Goal: Task Accomplishment & Management: Manage account settings

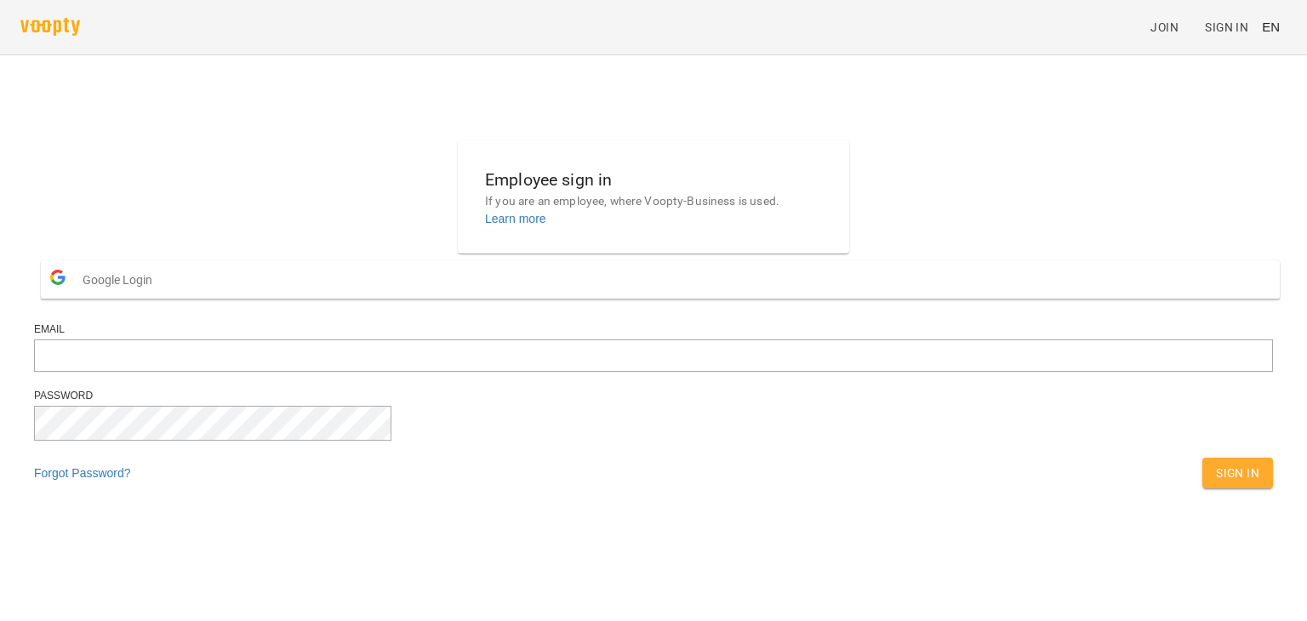
click at [431, 256] on div "Employee sign in If you are an employee, where Voopty-Business is used. Learn m…" at bounding box center [653, 319] width 1252 height 370
click at [601, 372] on input "email" at bounding box center [653, 355] width 1239 height 32
paste input "**********"
type input "**********"
click at [151, 413] on div "**********" at bounding box center [653, 319] width 1252 height 370
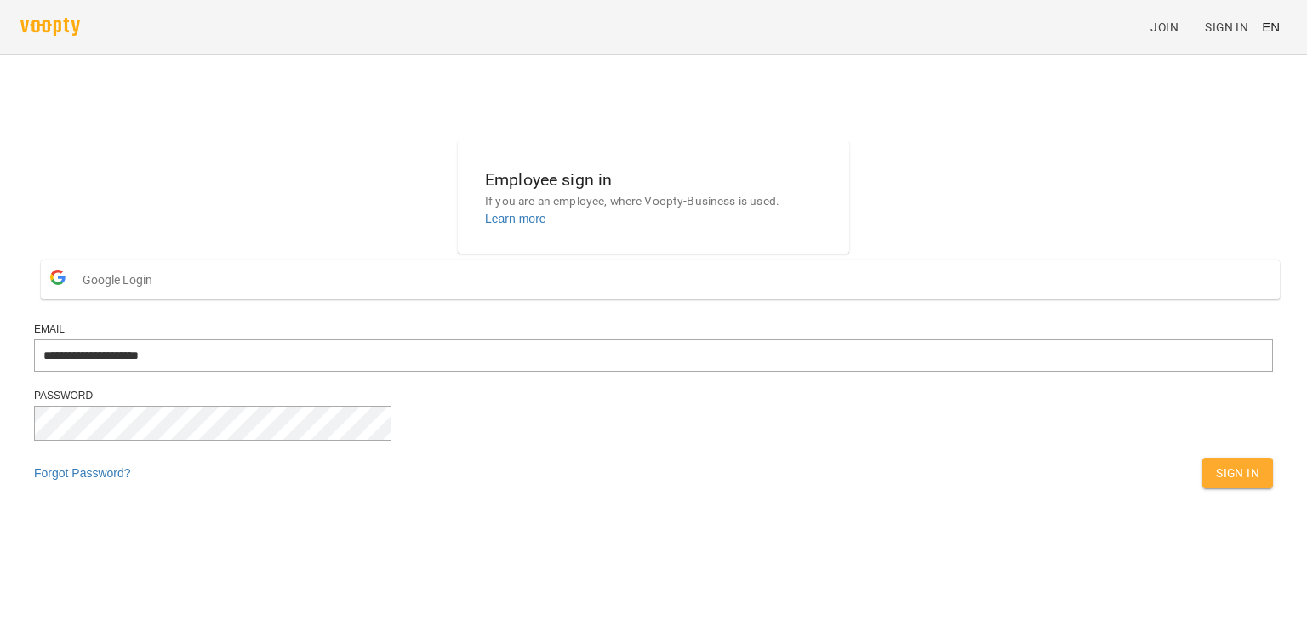
click at [1216, 483] on span "Sign In" at bounding box center [1237, 473] width 43 height 20
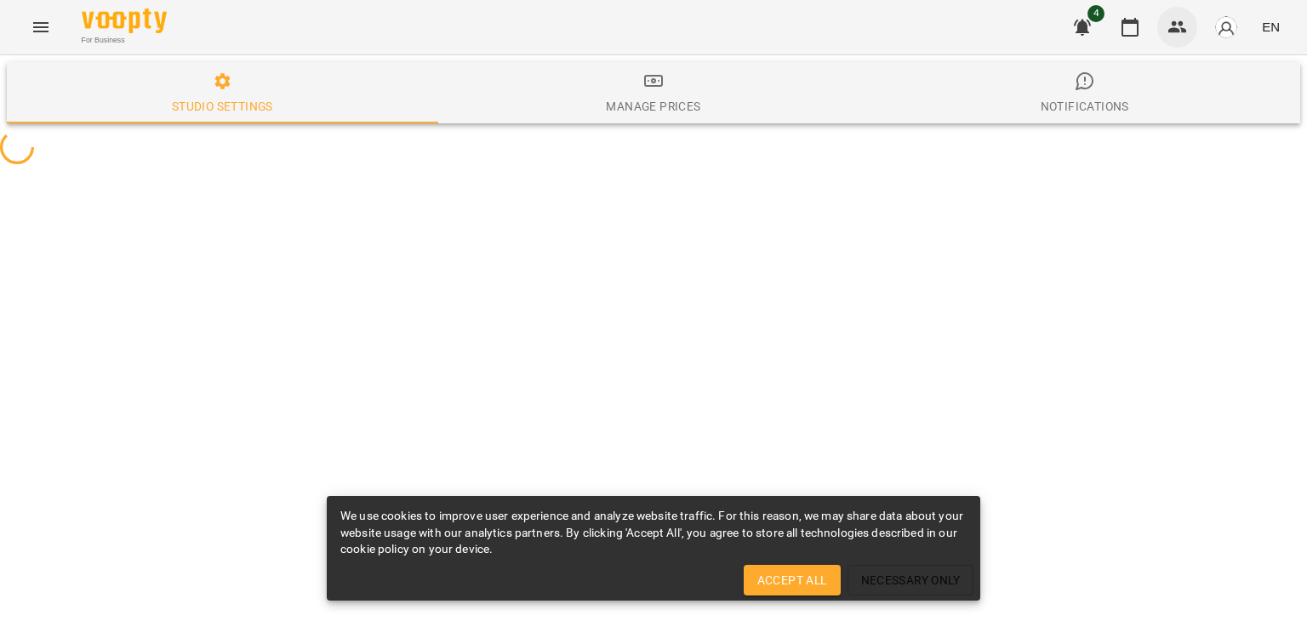
select select "**"
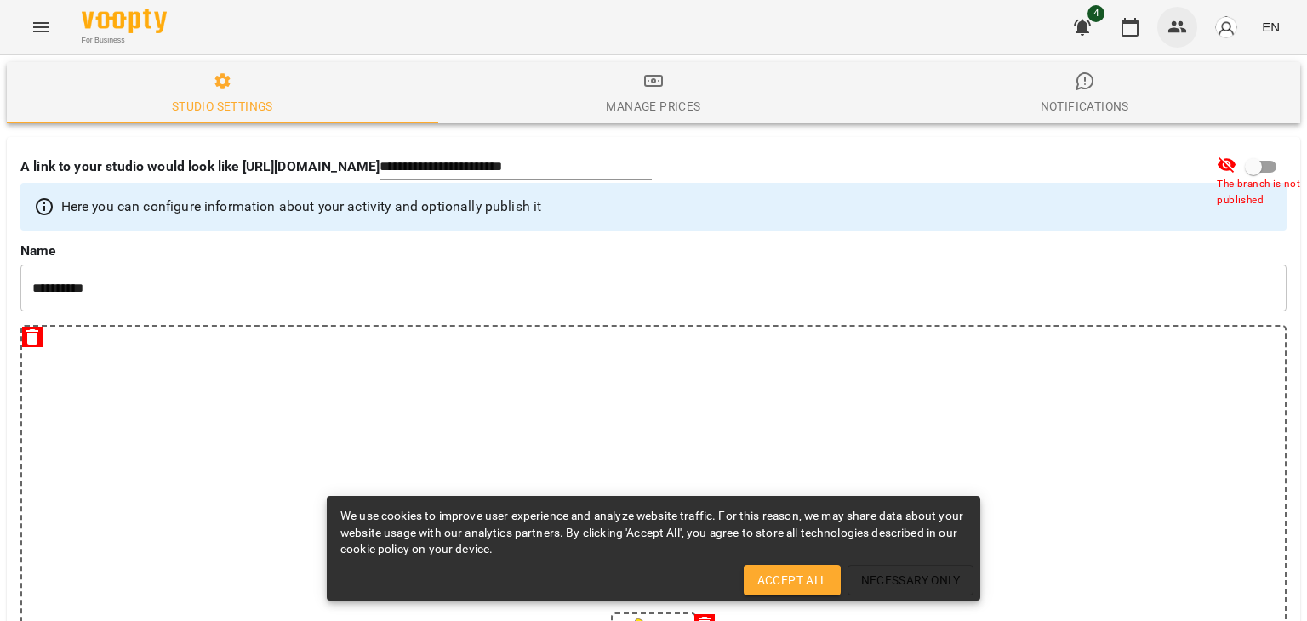
click at [1177, 25] on icon "button" at bounding box center [1177, 27] width 20 height 20
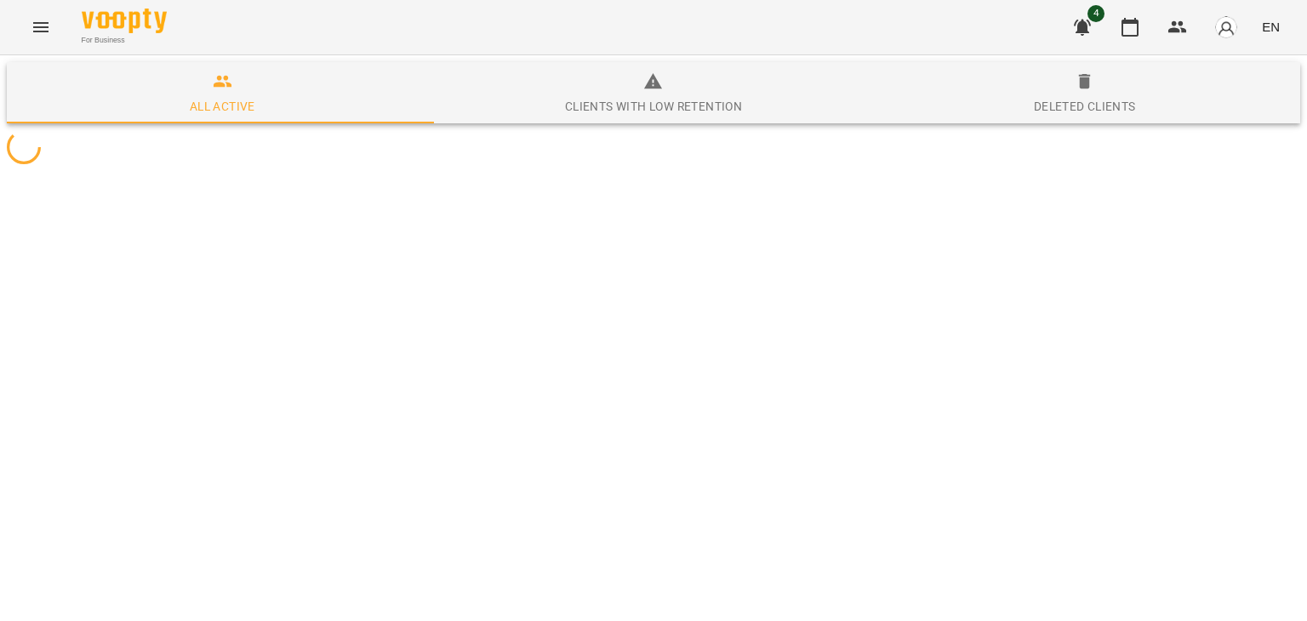
click at [1075, 35] on icon "button" at bounding box center [1082, 27] width 20 height 20
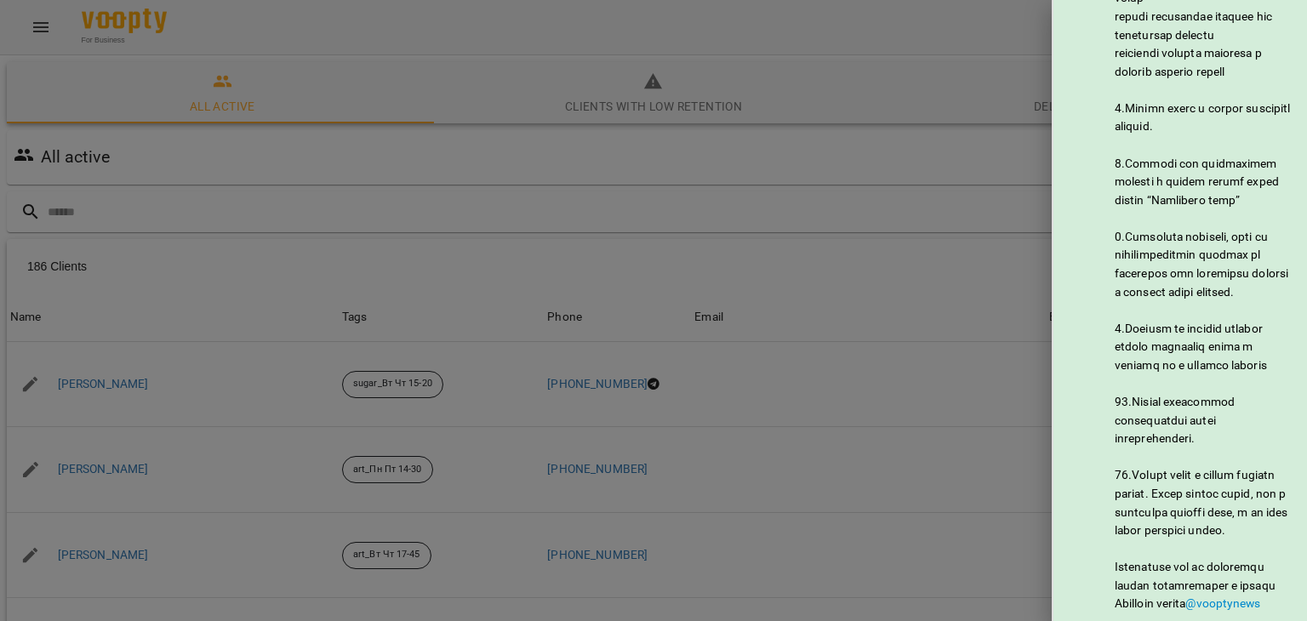
scroll to position [1068, 0]
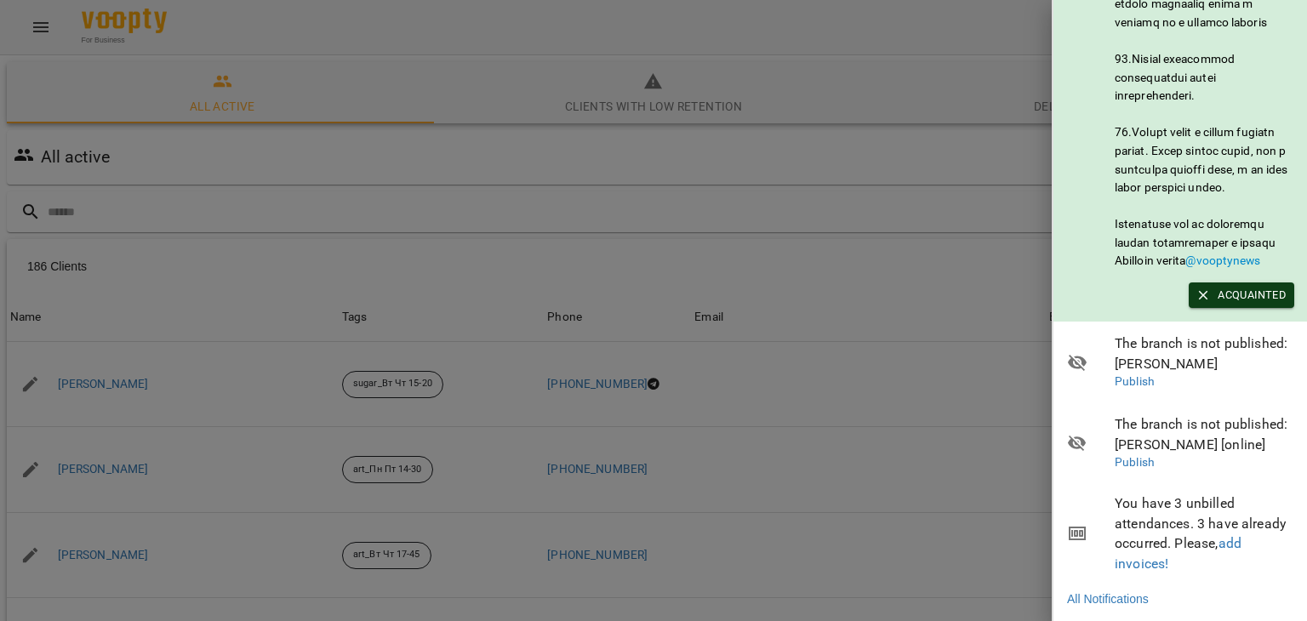
click at [1208, 288] on icon "button" at bounding box center [1202, 295] width 15 height 15
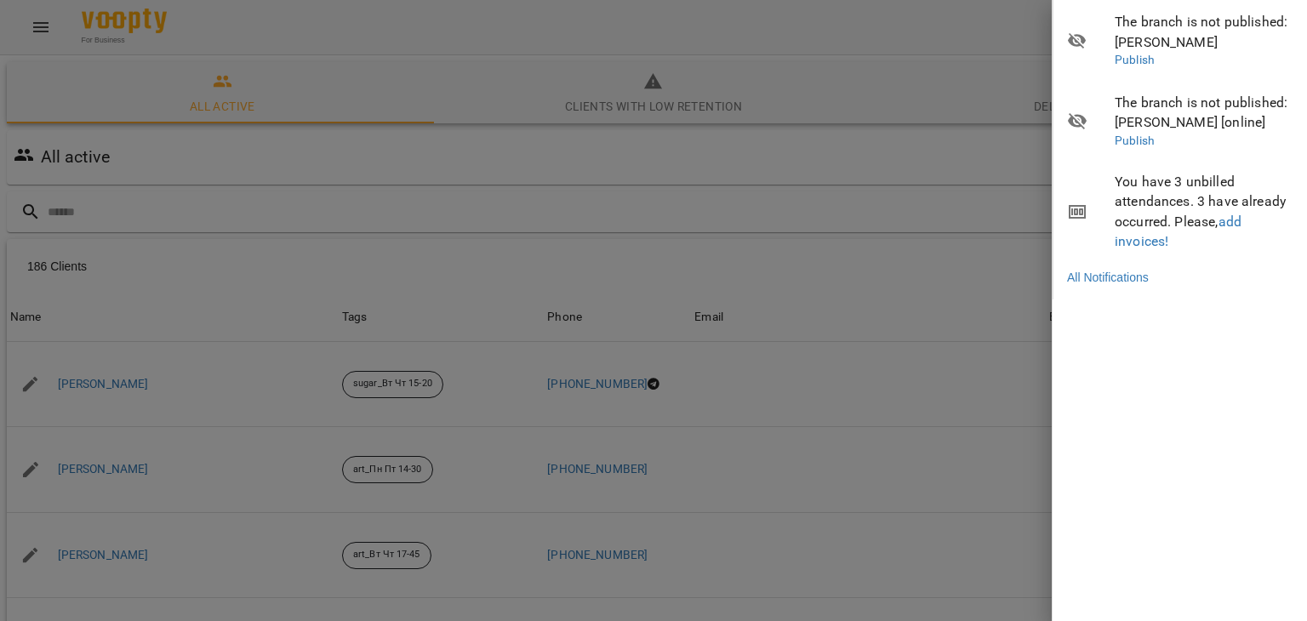
scroll to position [0, 0]
click at [954, 338] on div at bounding box center [653, 310] width 1307 height 621
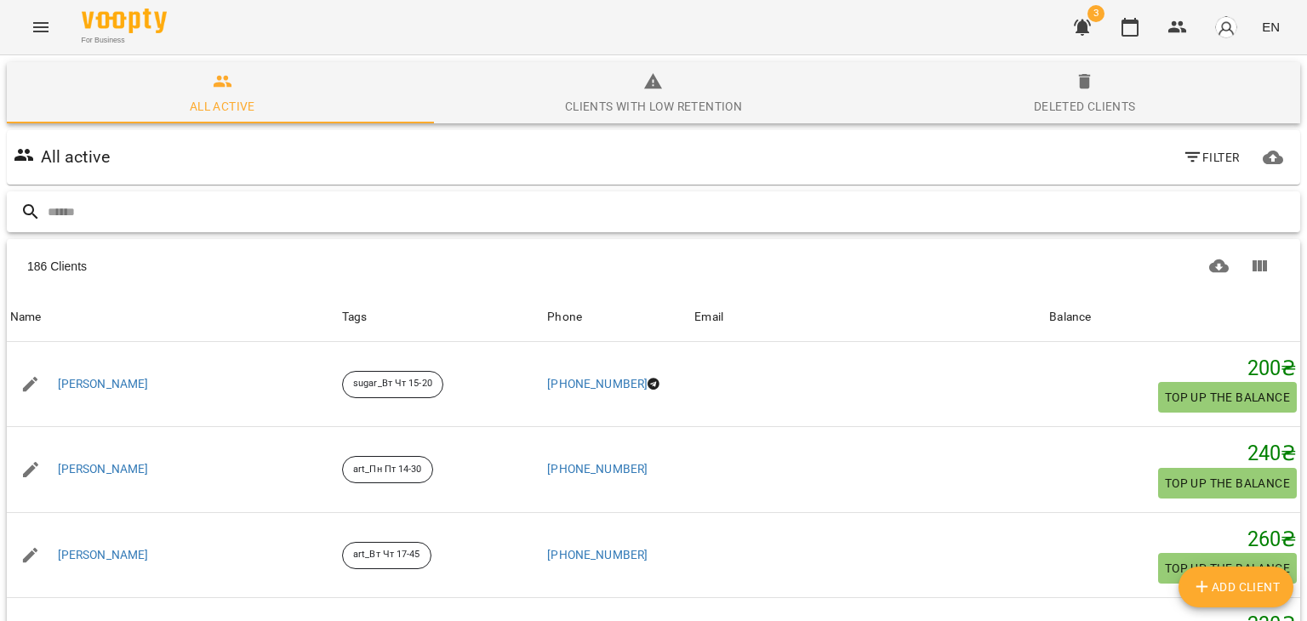
click at [919, 205] on input "text" at bounding box center [670, 212] width 1245 height 28
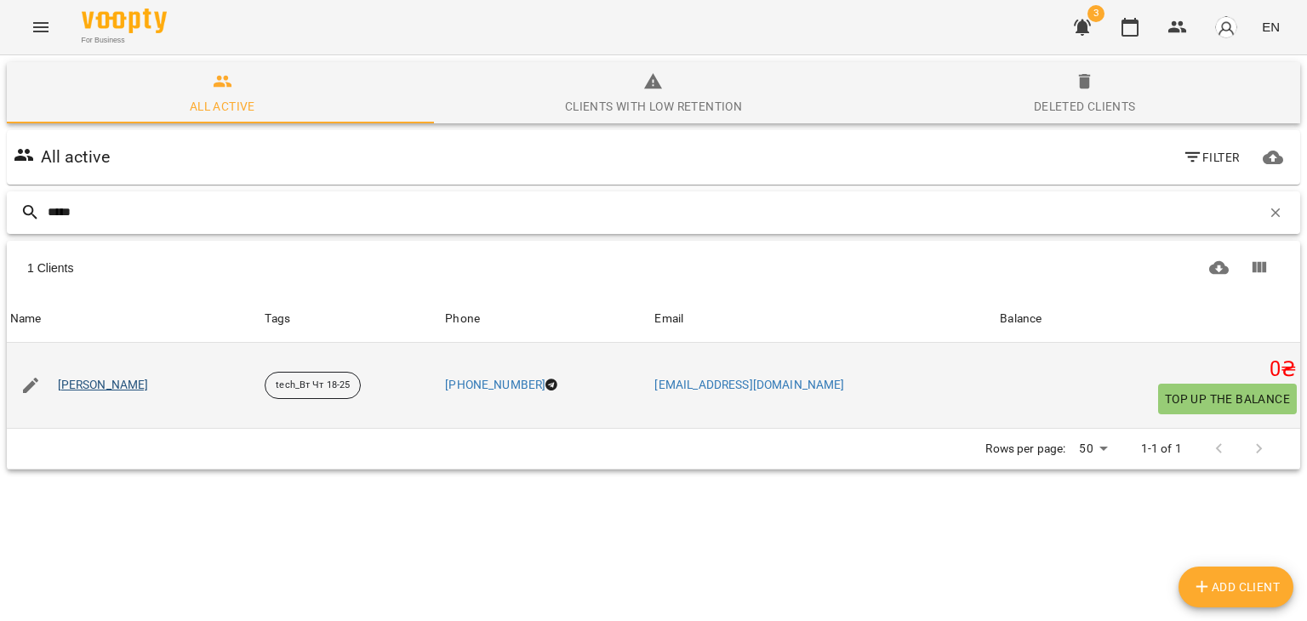
type input "*****"
click at [149, 385] on link "Тесленко Єва Євгеніївна" at bounding box center [103, 385] width 91 height 17
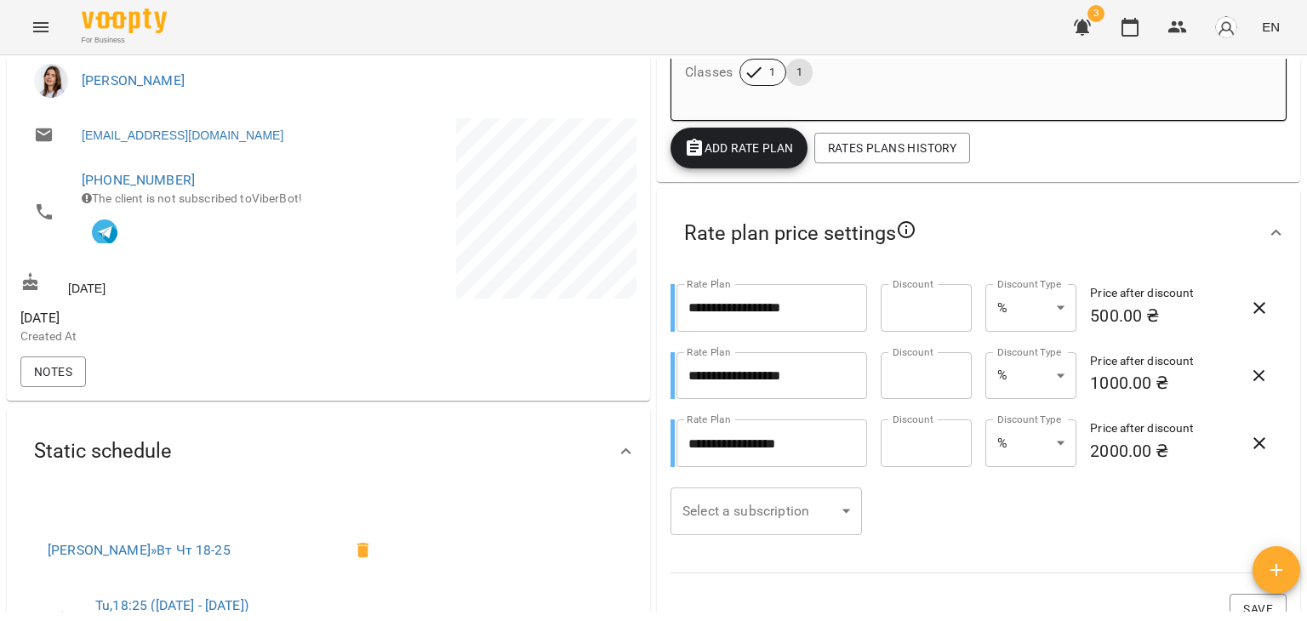
scroll to position [227, 0]
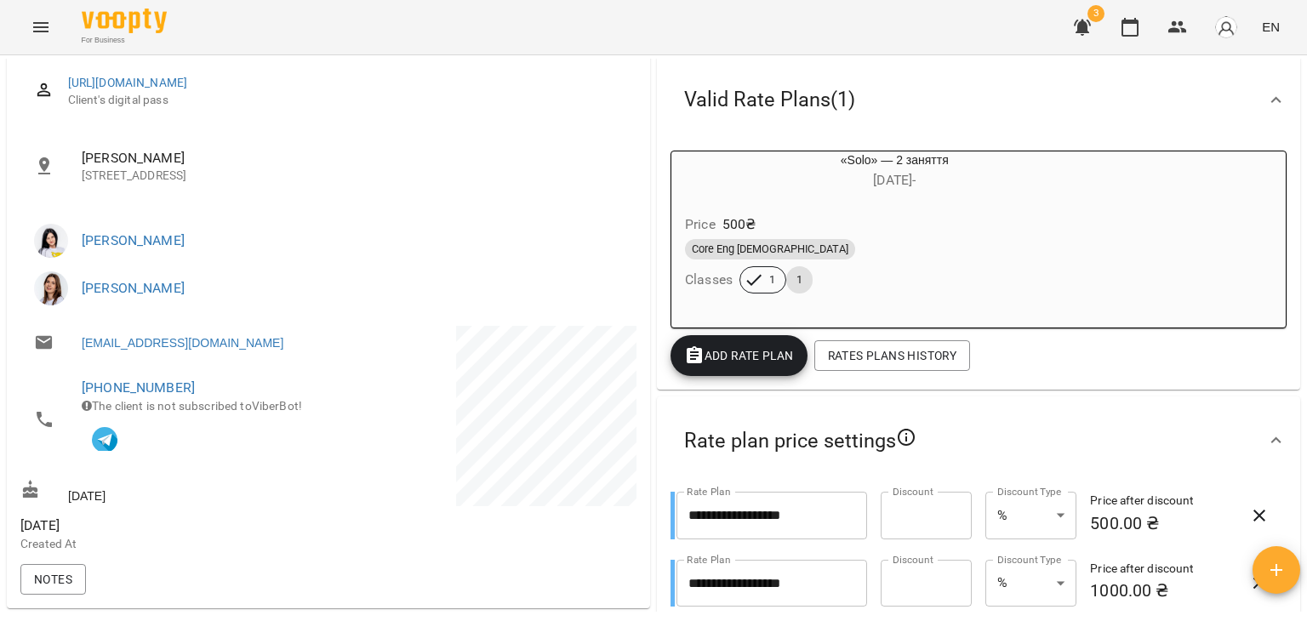
click at [871, 222] on div "Price 500 ₴" at bounding box center [894, 224] width 426 height 31
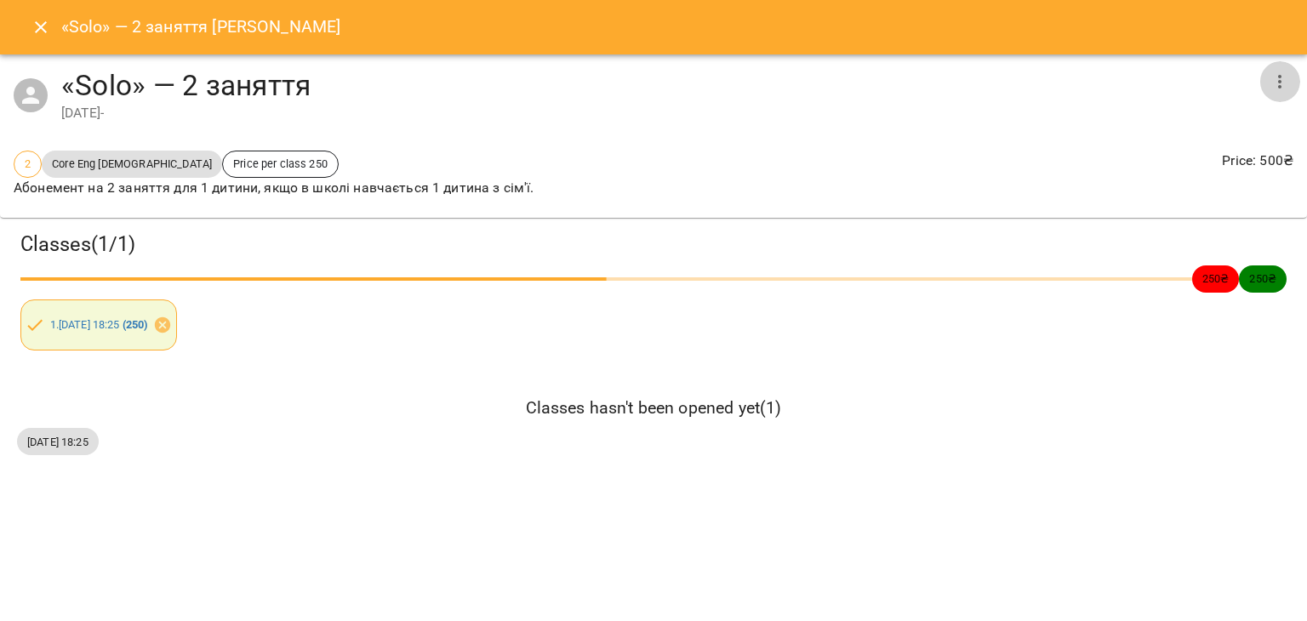
click at [1285, 76] on icon "button" at bounding box center [1279, 81] width 20 height 20
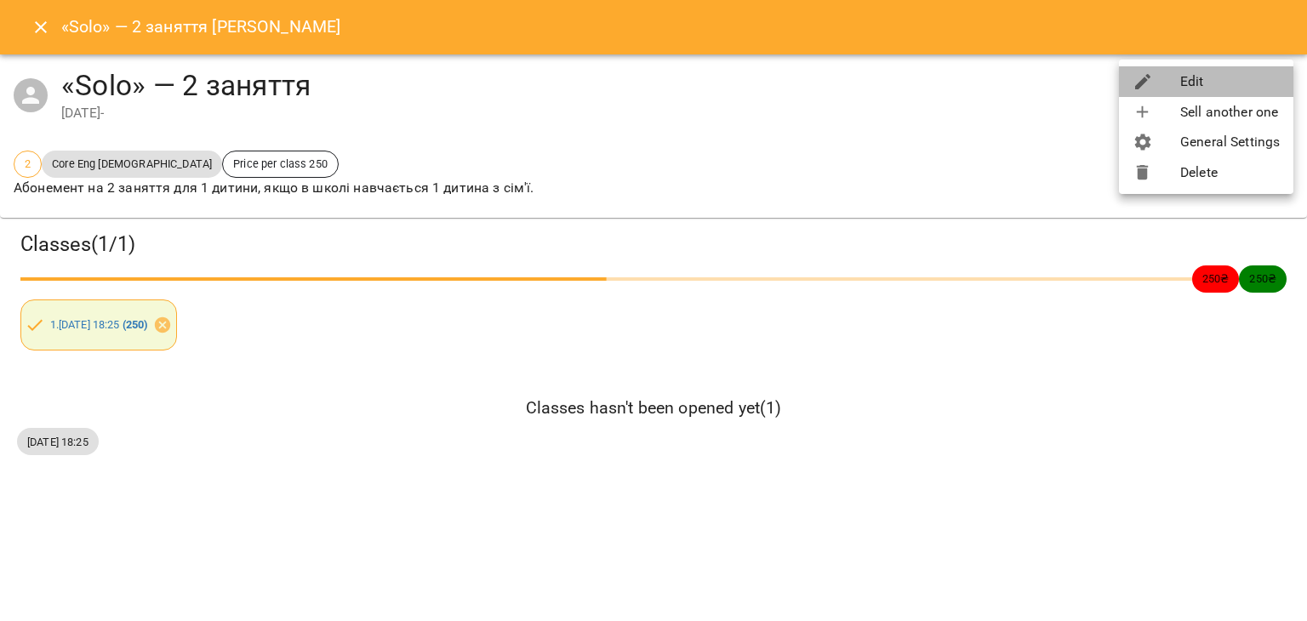
click at [1209, 83] on li "Edit" at bounding box center [1206, 81] width 174 height 31
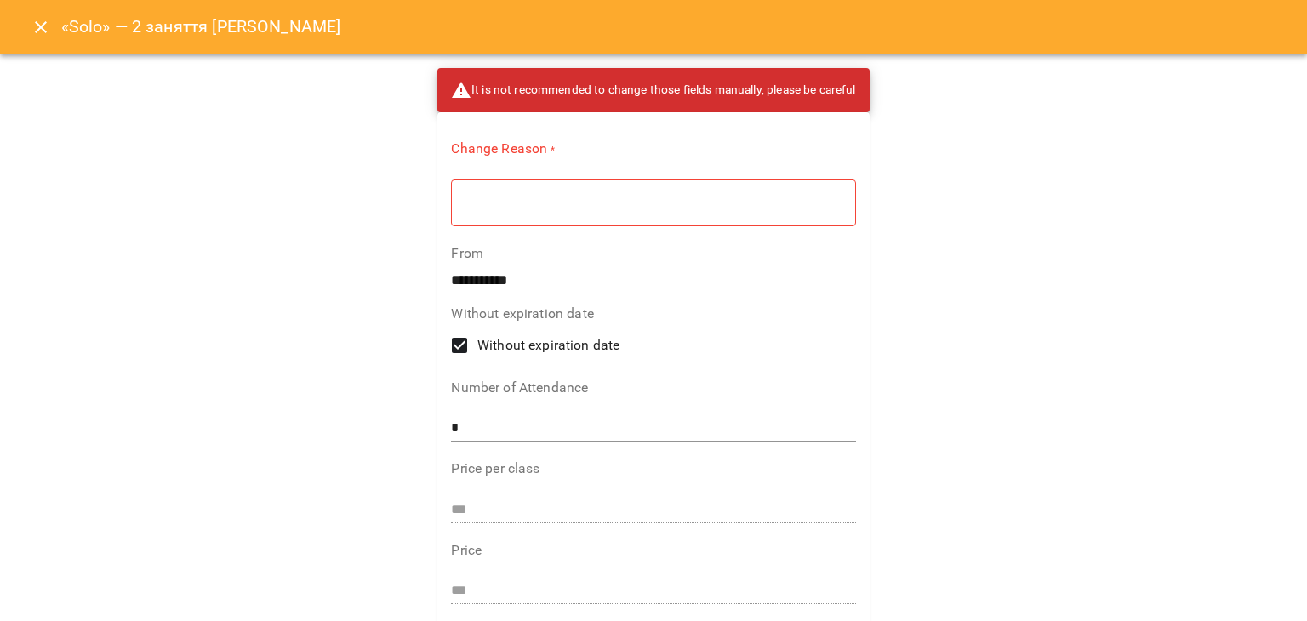
click at [618, 216] on div "* ​" at bounding box center [653, 203] width 404 height 48
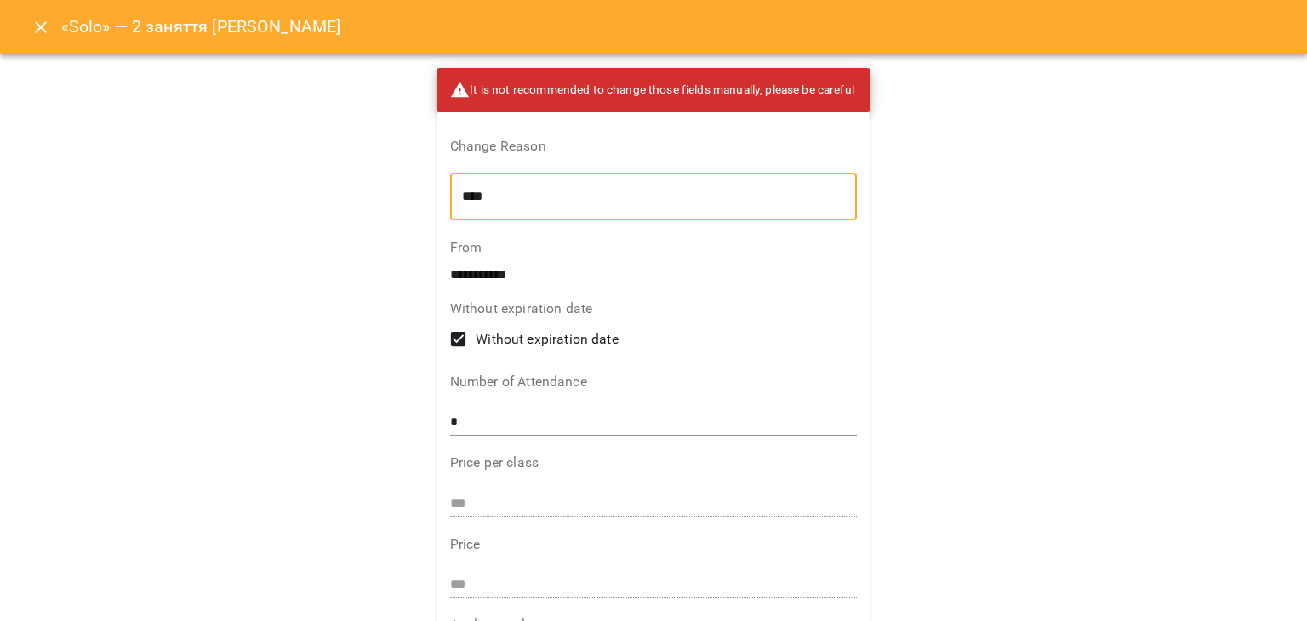
type textarea "****"
click at [467, 273] on input "**********" at bounding box center [653, 274] width 407 height 27
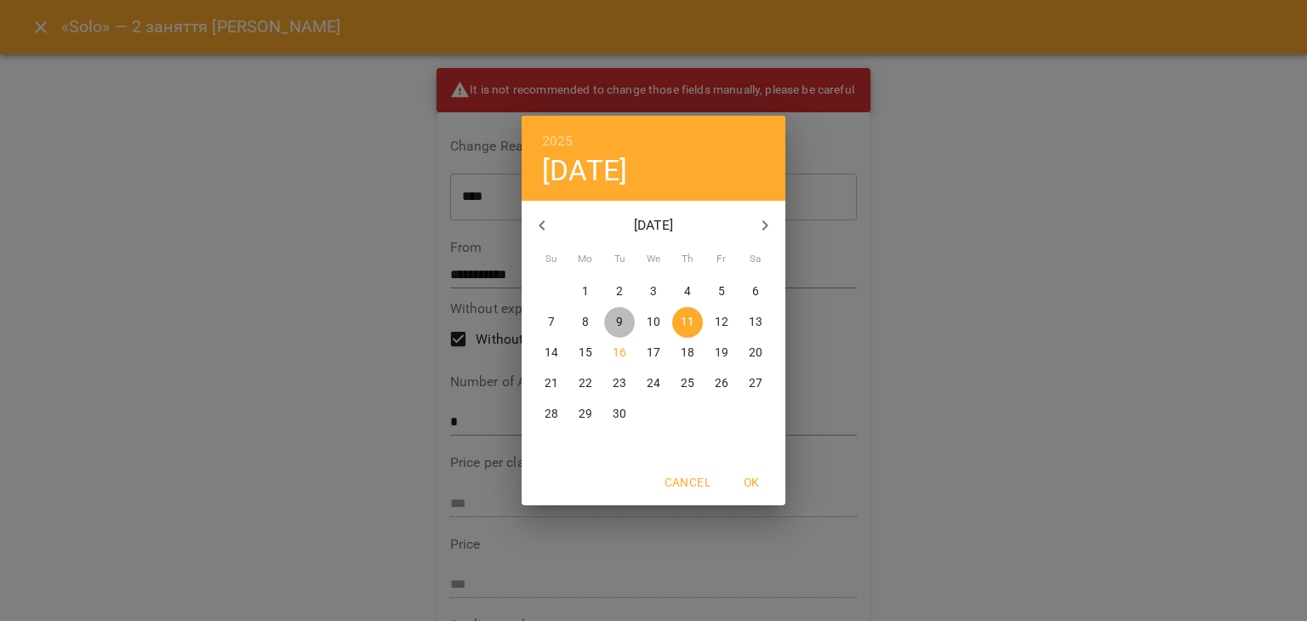
click at [616, 321] on p "9" at bounding box center [619, 322] width 7 height 17
type input "**********"
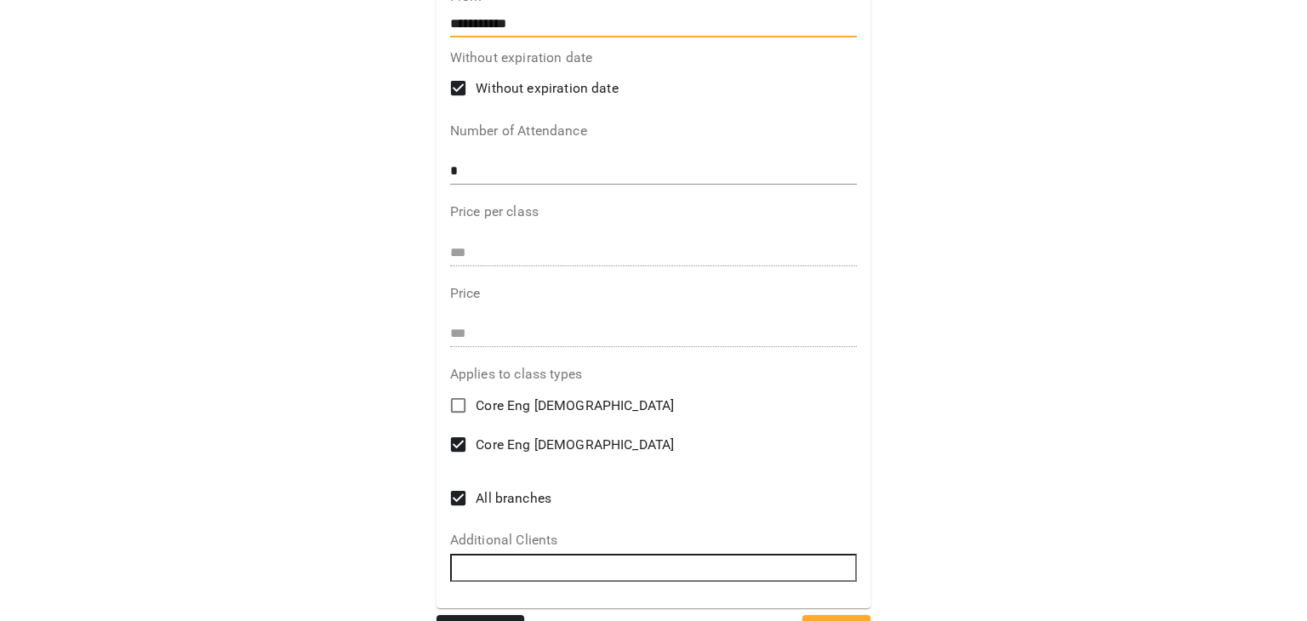
scroll to position [294, 0]
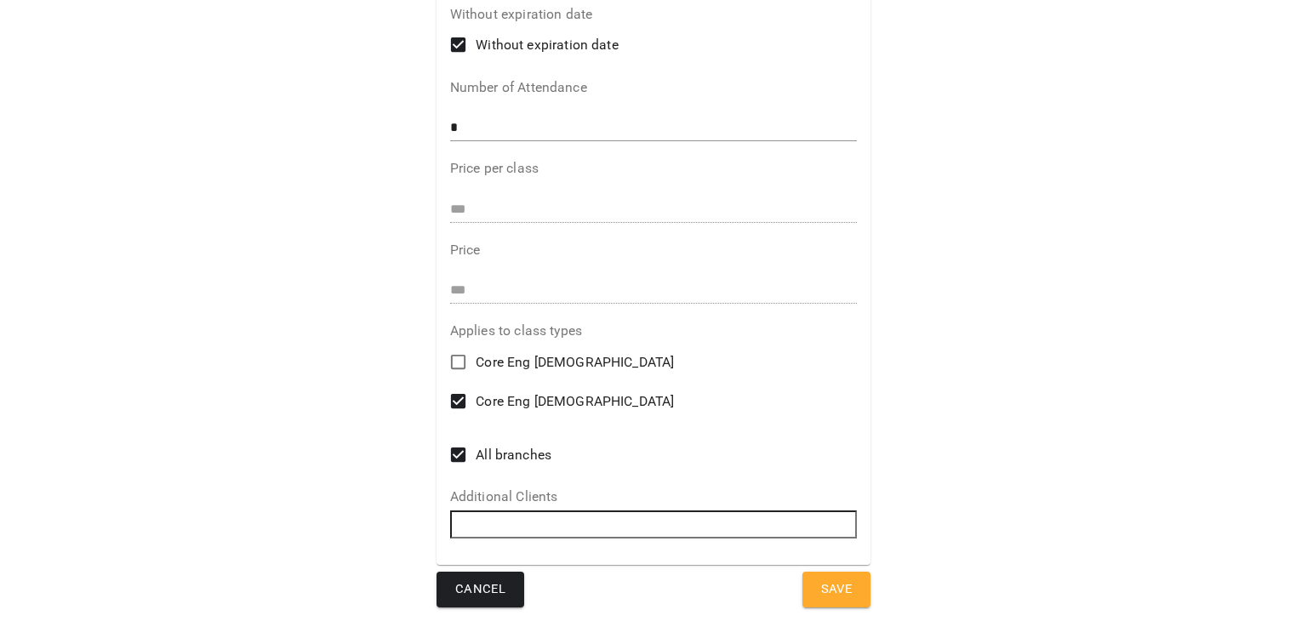
click at [806, 573] on button "Save" at bounding box center [836, 590] width 69 height 36
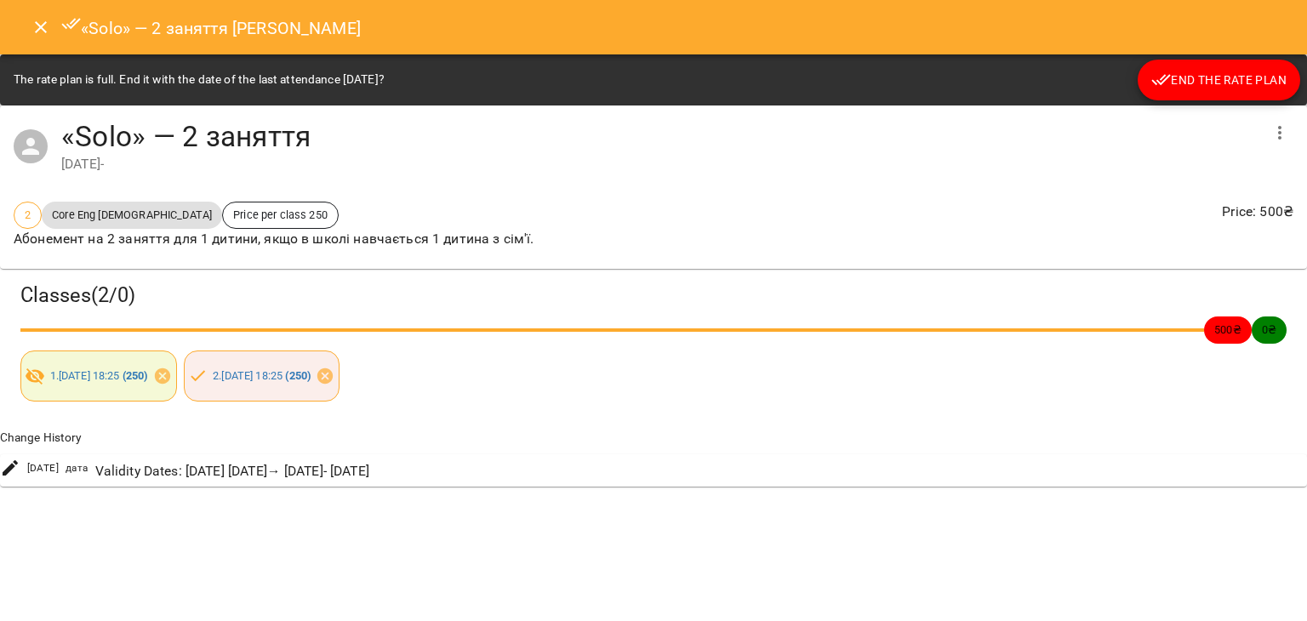
click at [37, 48] on div "«Solo» — 2 заняття Тесленко Єва Євгеніївна" at bounding box center [653, 27] width 1307 height 54
click at [34, 29] on icon "Close" at bounding box center [41, 27] width 20 height 20
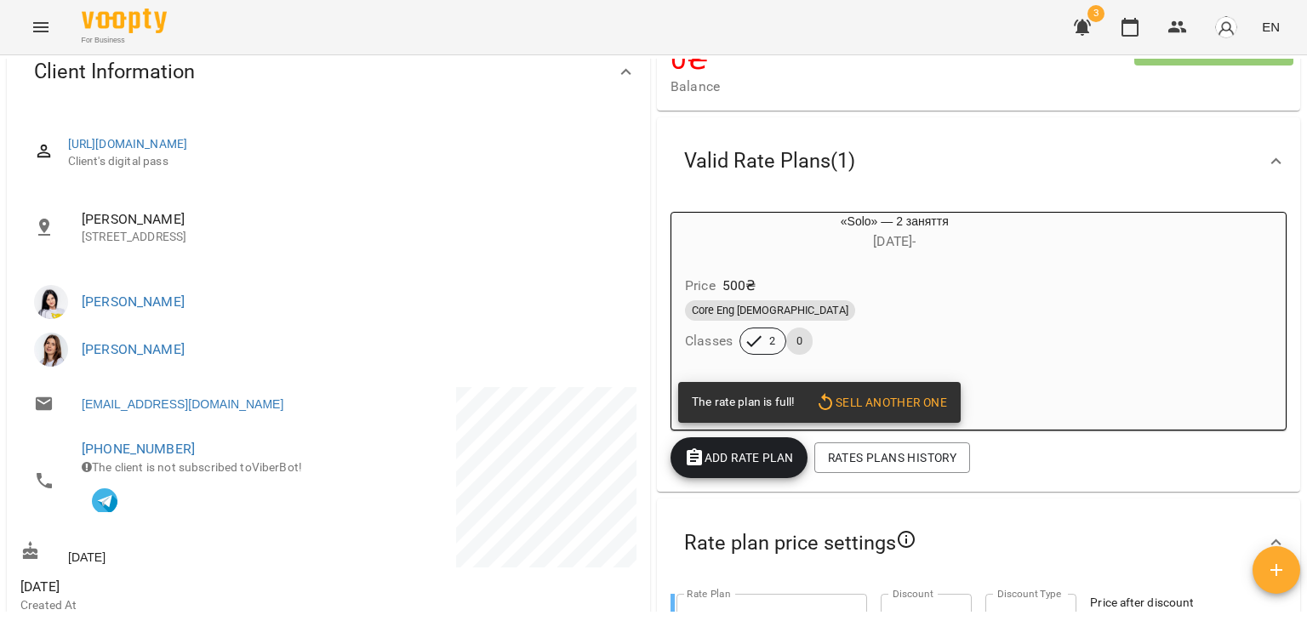
scroll to position [0, 0]
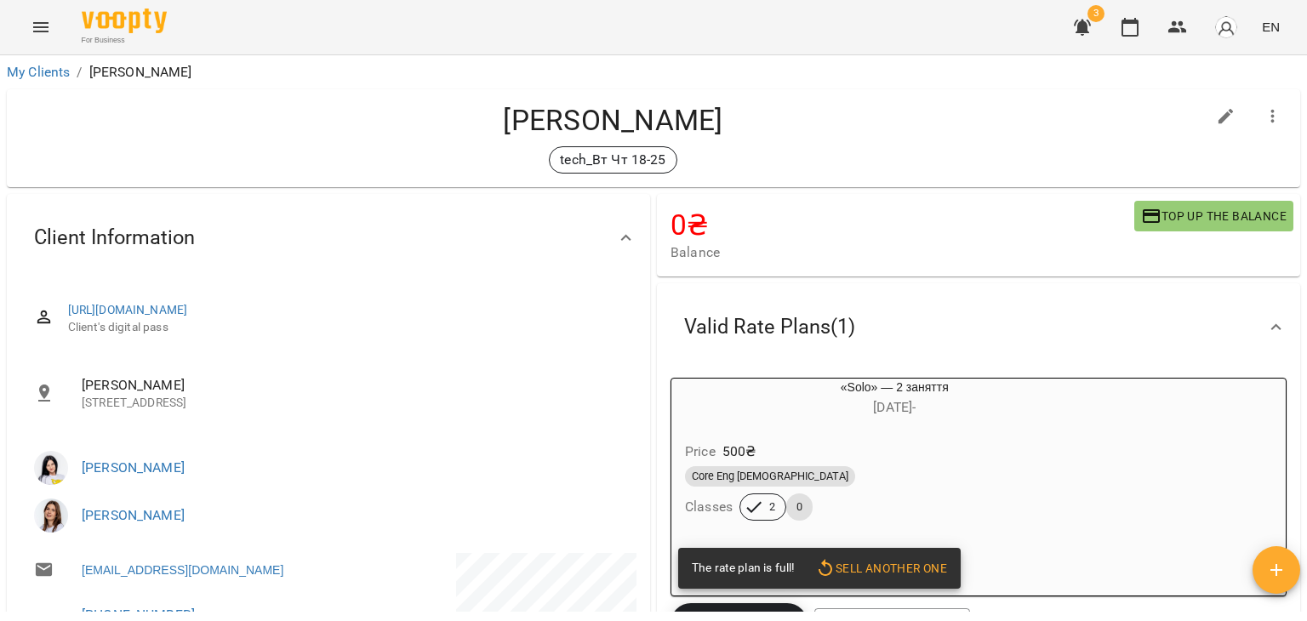
click at [877, 460] on div "Price 500 ₴" at bounding box center [894, 451] width 426 height 31
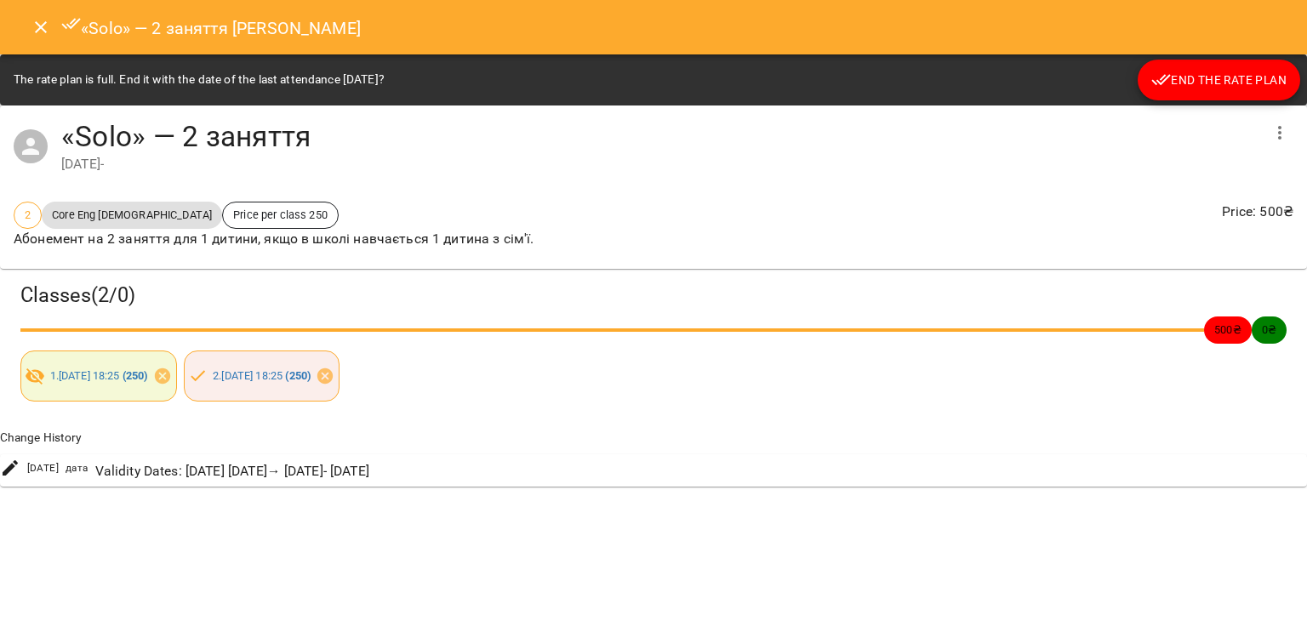
click at [1262, 70] on span "End the rate plan" at bounding box center [1218, 80] width 135 height 20
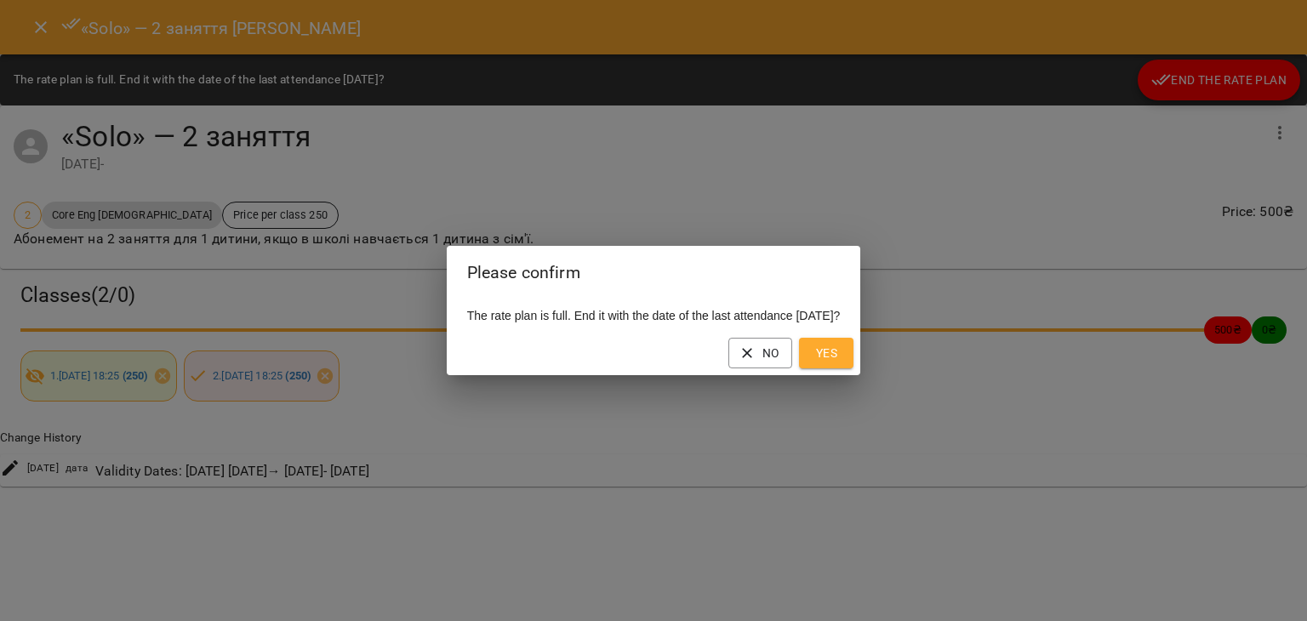
click at [840, 350] on span "Yes" at bounding box center [825, 353] width 27 height 20
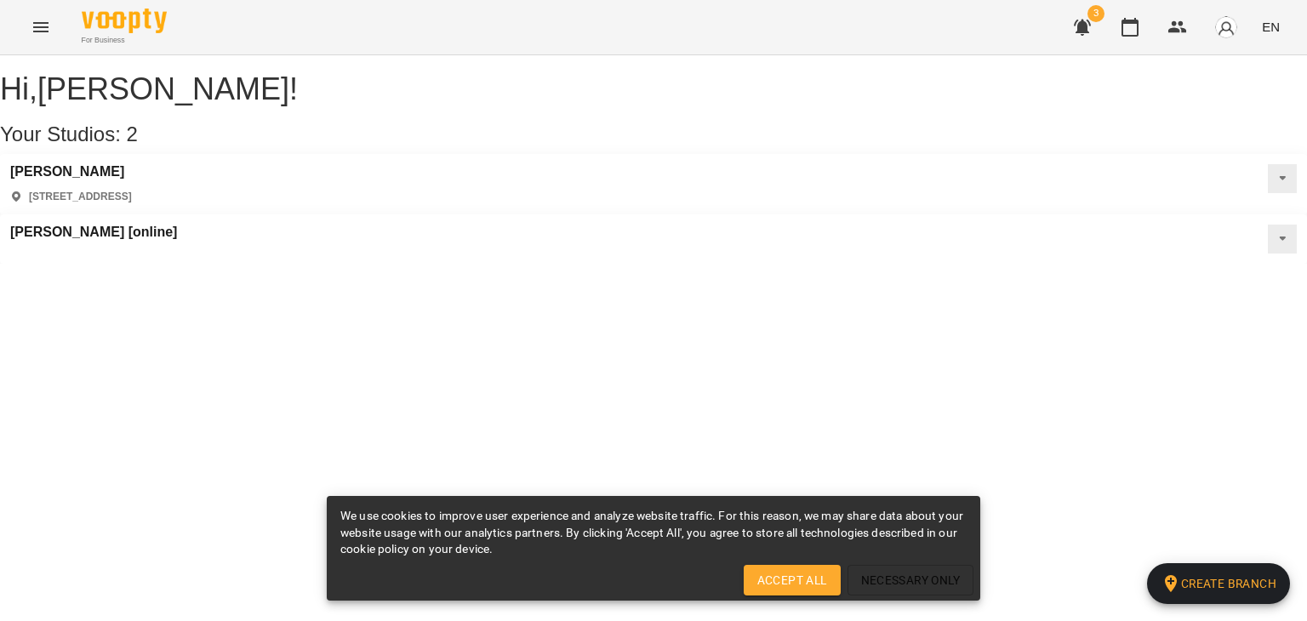
click at [1076, 44] on button "button" at bounding box center [1082, 27] width 41 height 41
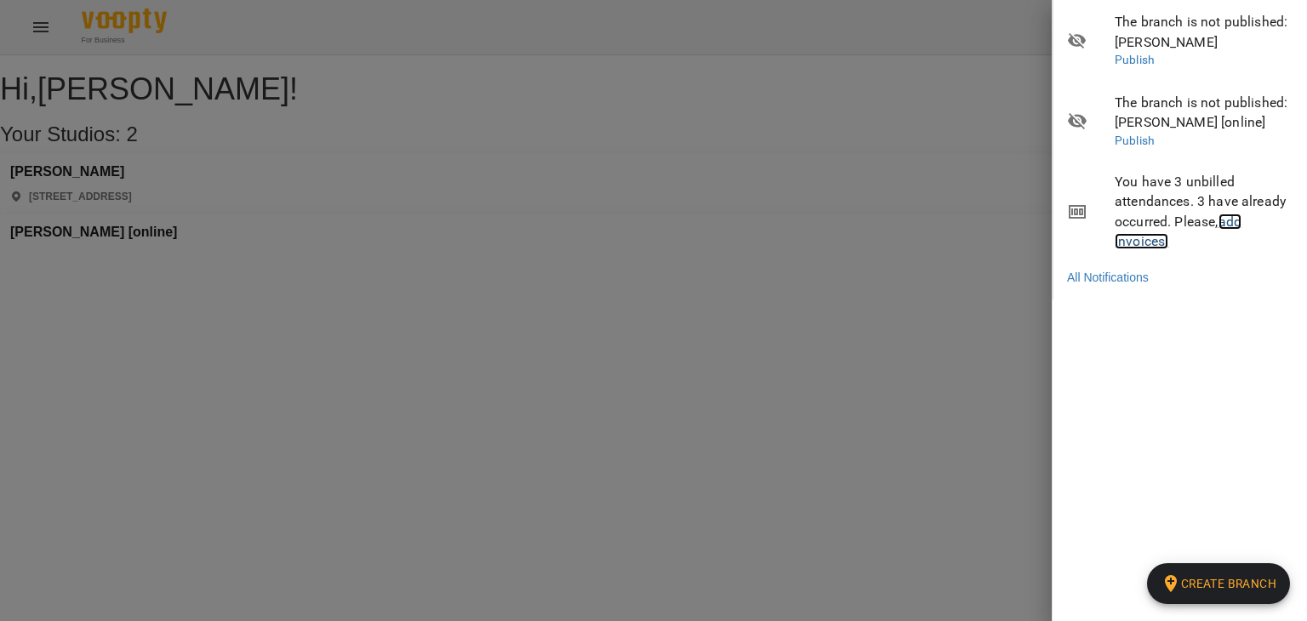
click at [1139, 240] on link "add invoices!" at bounding box center [1177, 232] width 127 height 37
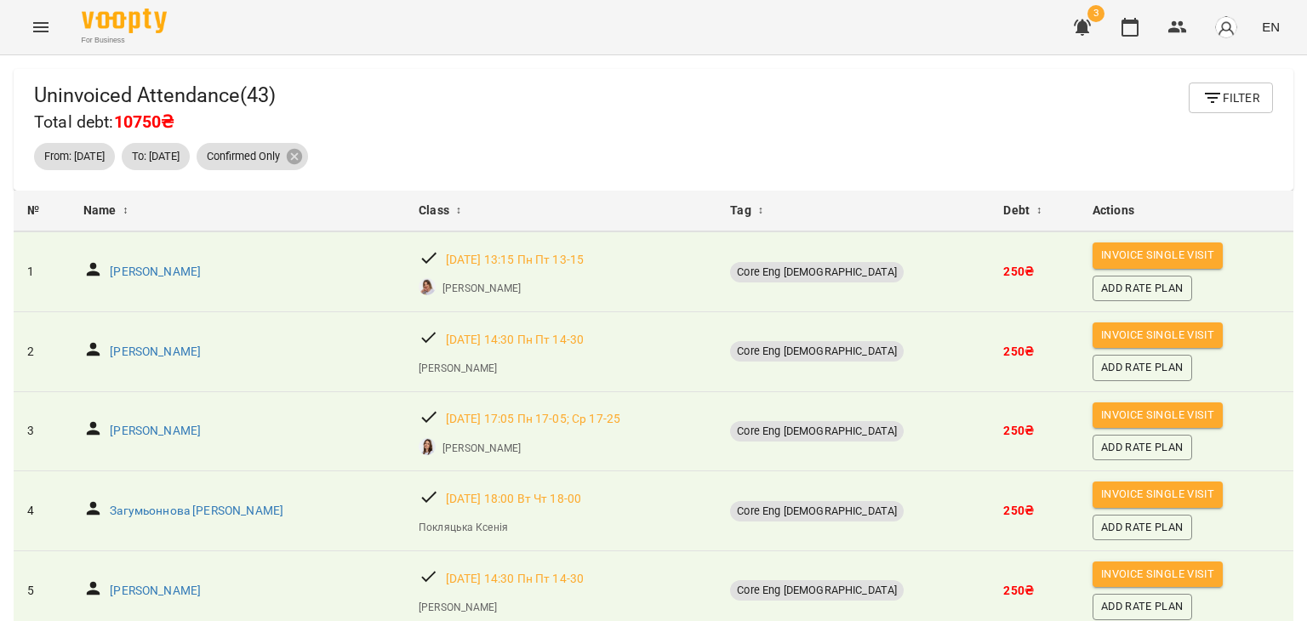
click at [242, 227] on th "Name ↕" at bounding box center [237, 212] width 335 height 42
click at [129, 215] on div "Name ↕" at bounding box center [237, 211] width 308 height 20
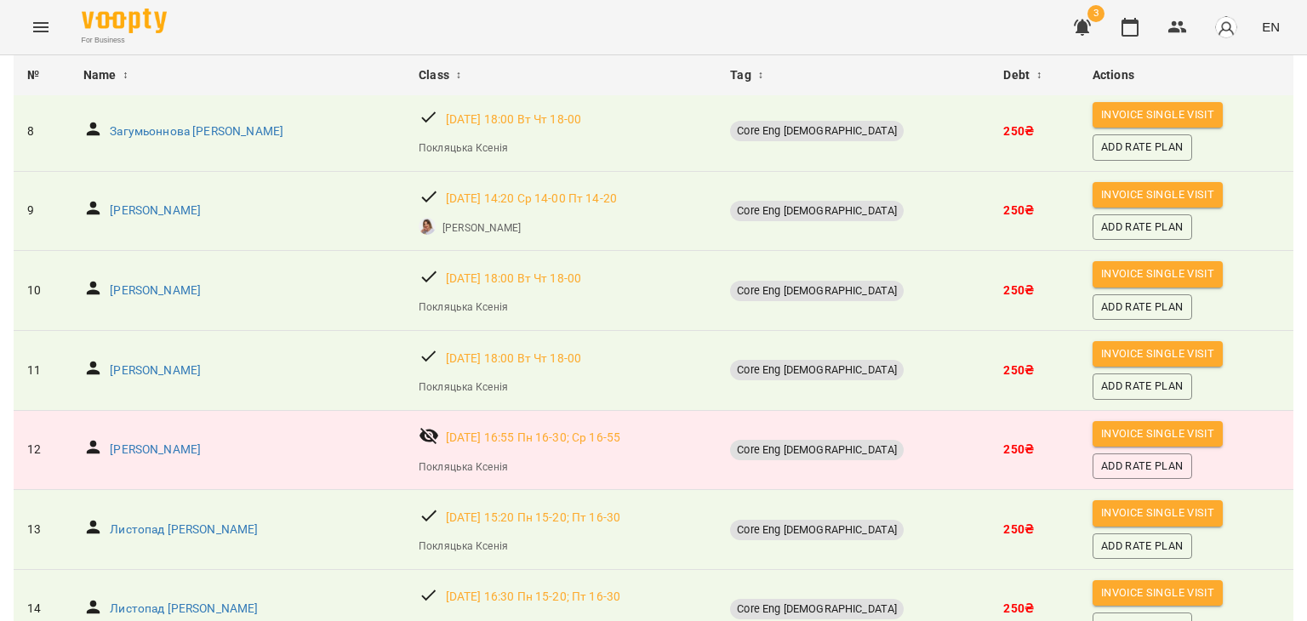
scroll to position [627, 0]
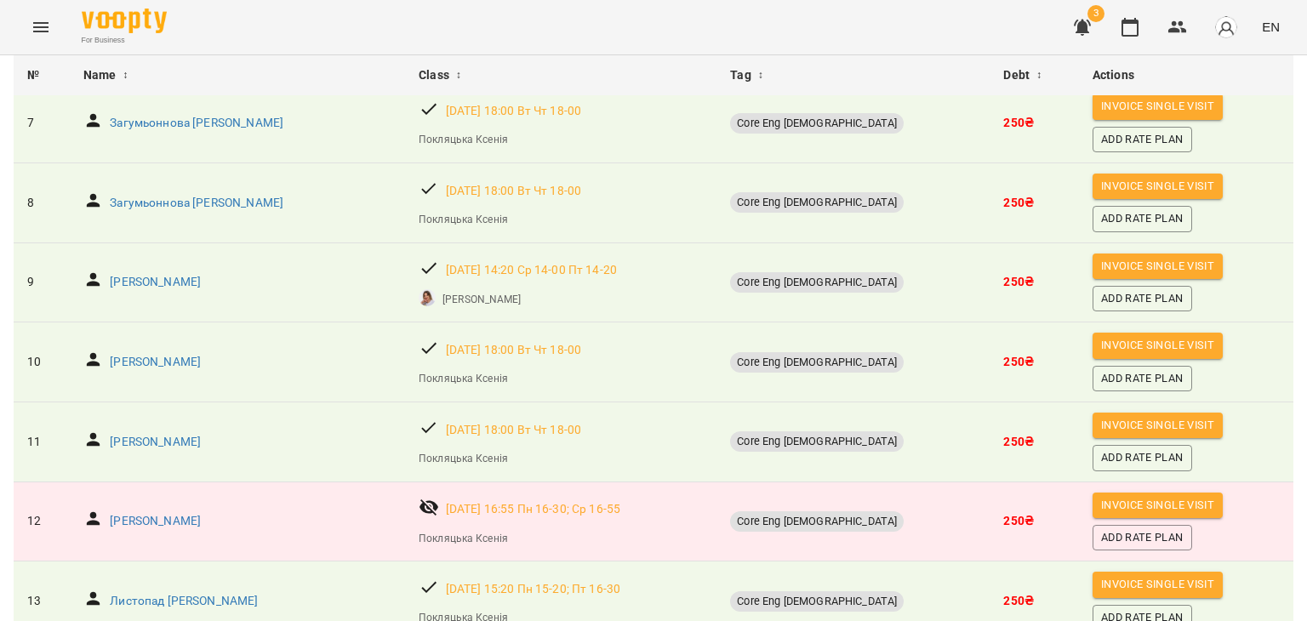
click at [1086, 20] on icon "button" at bounding box center [1082, 27] width 20 height 20
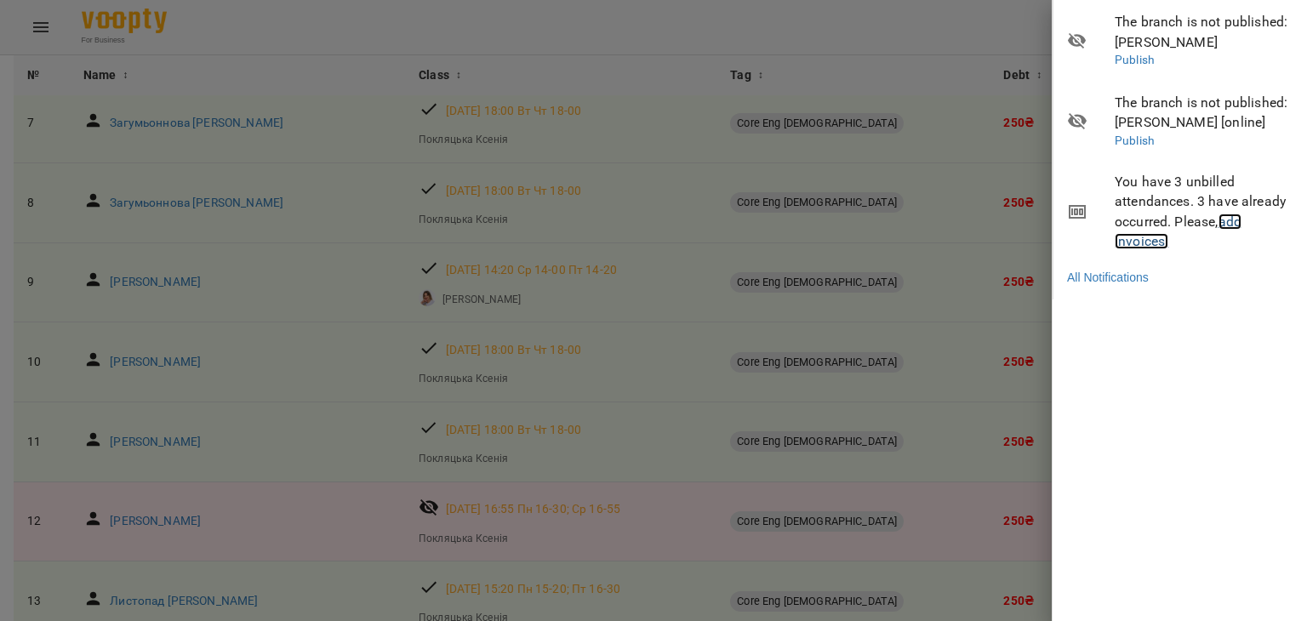
click at [1142, 239] on link "add invoices!" at bounding box center [1177, 232] width 127 height 37
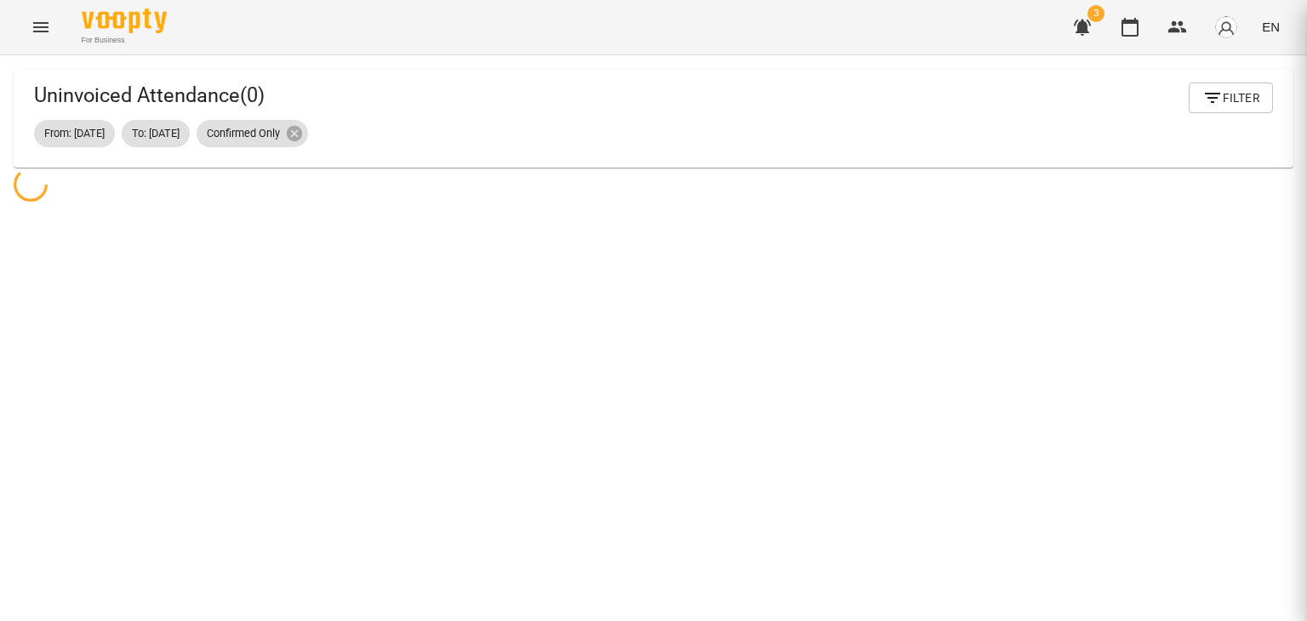
scroll to position [54, 0]
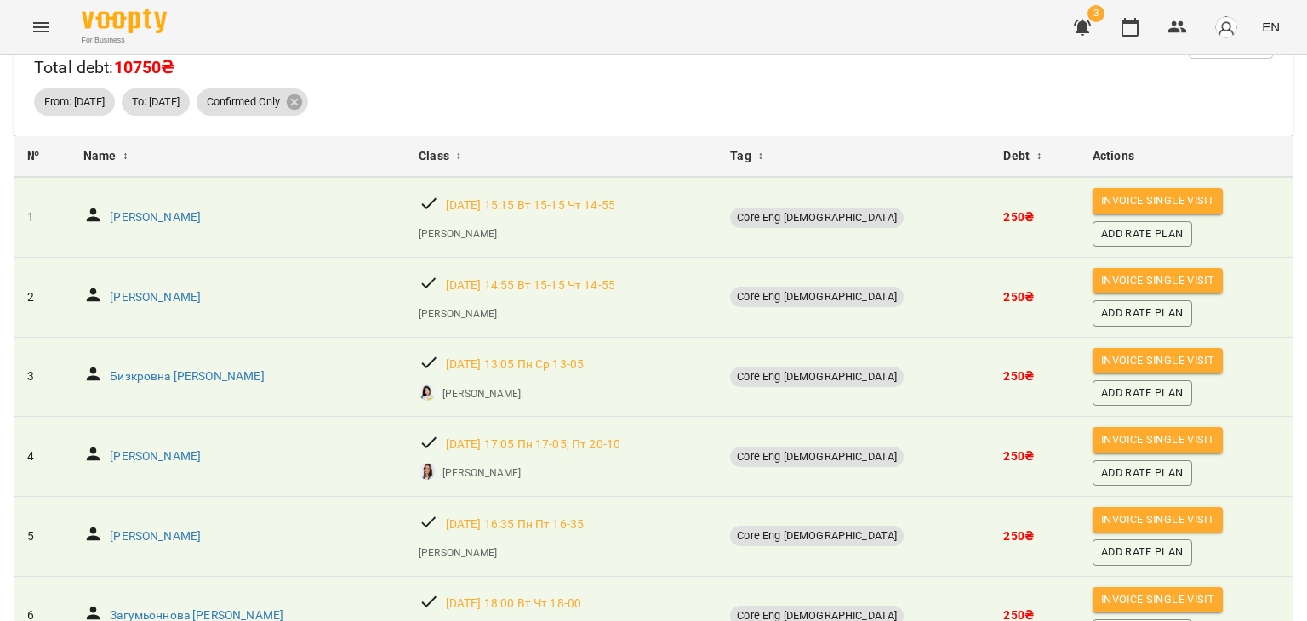
click at [1062, 27] on div "For Business 3 EN" at bounding box center [653, 27] width 1307 height 54
click at [1078, 26] on icon "button" at bounding box center [1082, 27] width 20 height 20
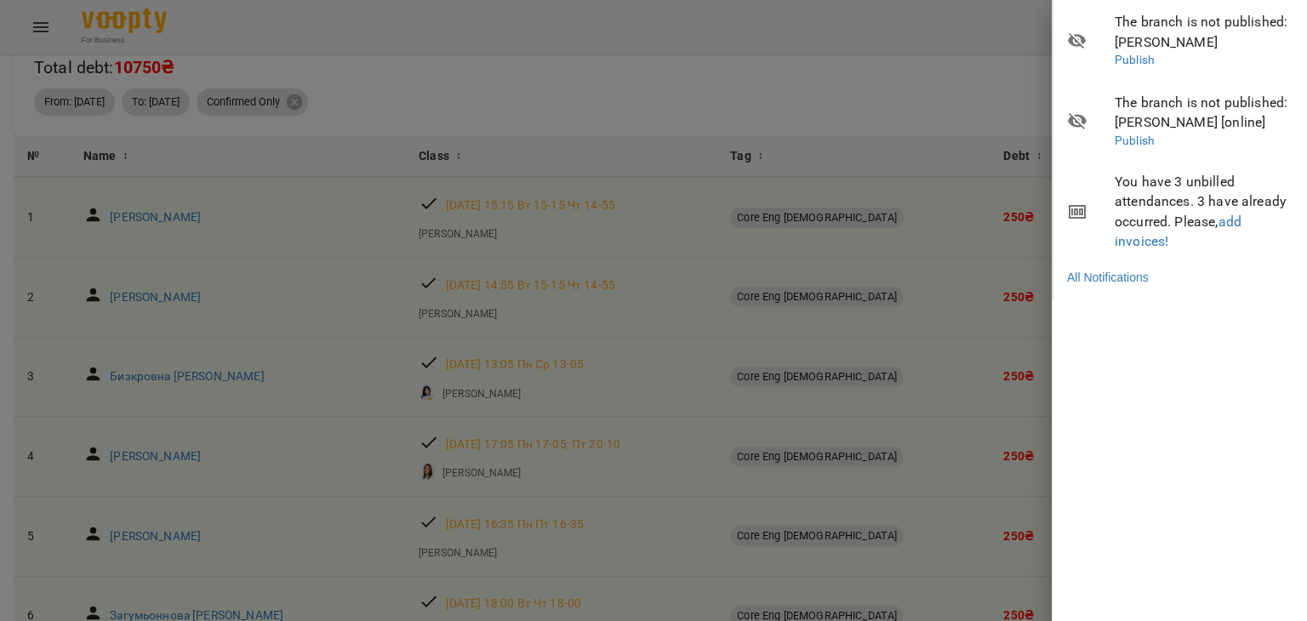
click at [1103, 288] on li "All Notifications" at bounding box center [1180, 277] width 254 height 31
click at [1106, 278] on link "All Notifications" at bounding box center [1108, 277] width 82 height 17
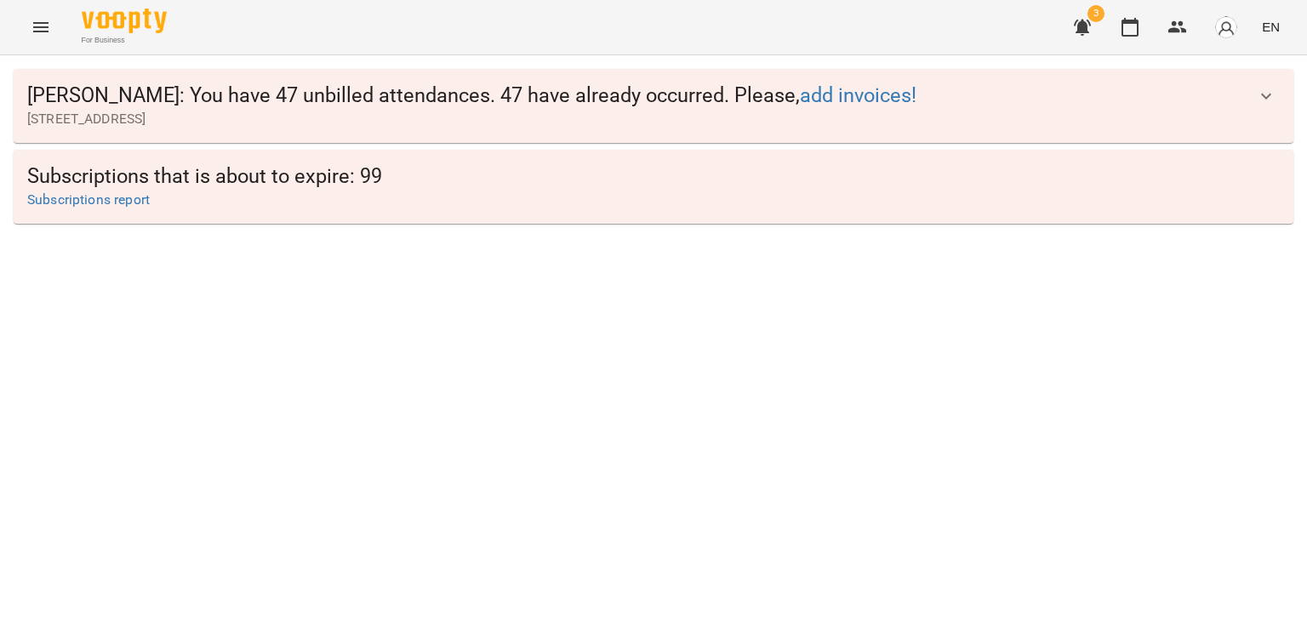
click at [1065, 21] on button "button" at bounding box center [1082, 27] width 41 height 41
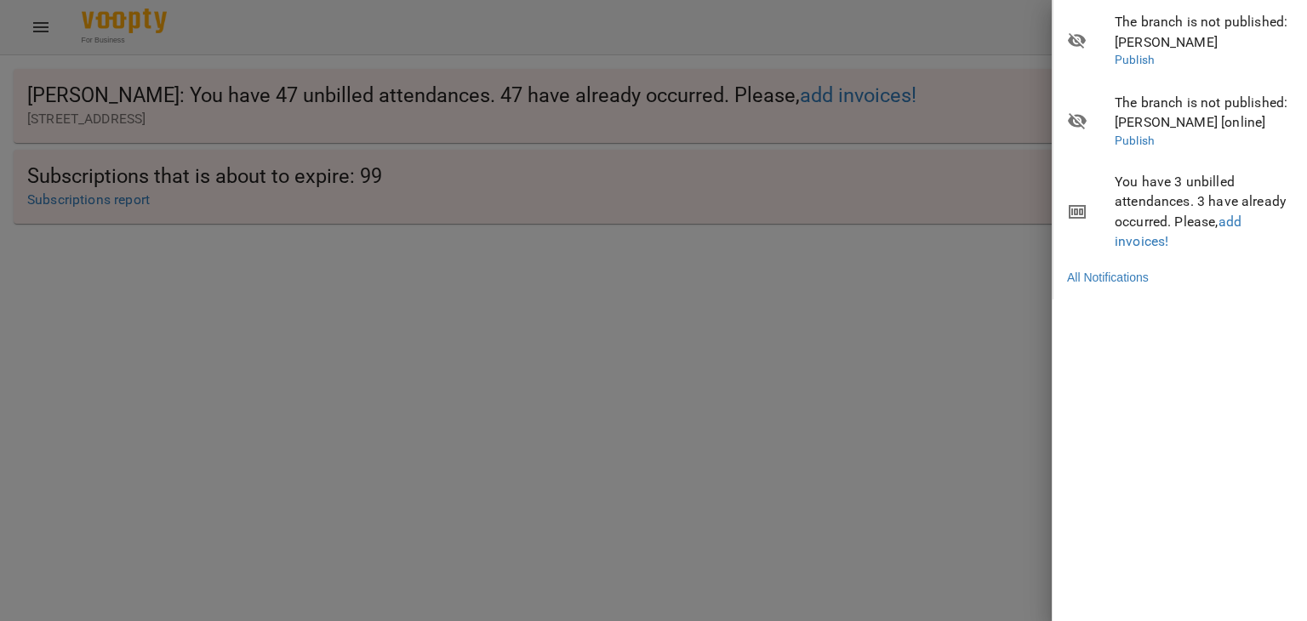
click at [970, 88] on div at bounding box center [653, 310] width 1307 height 621
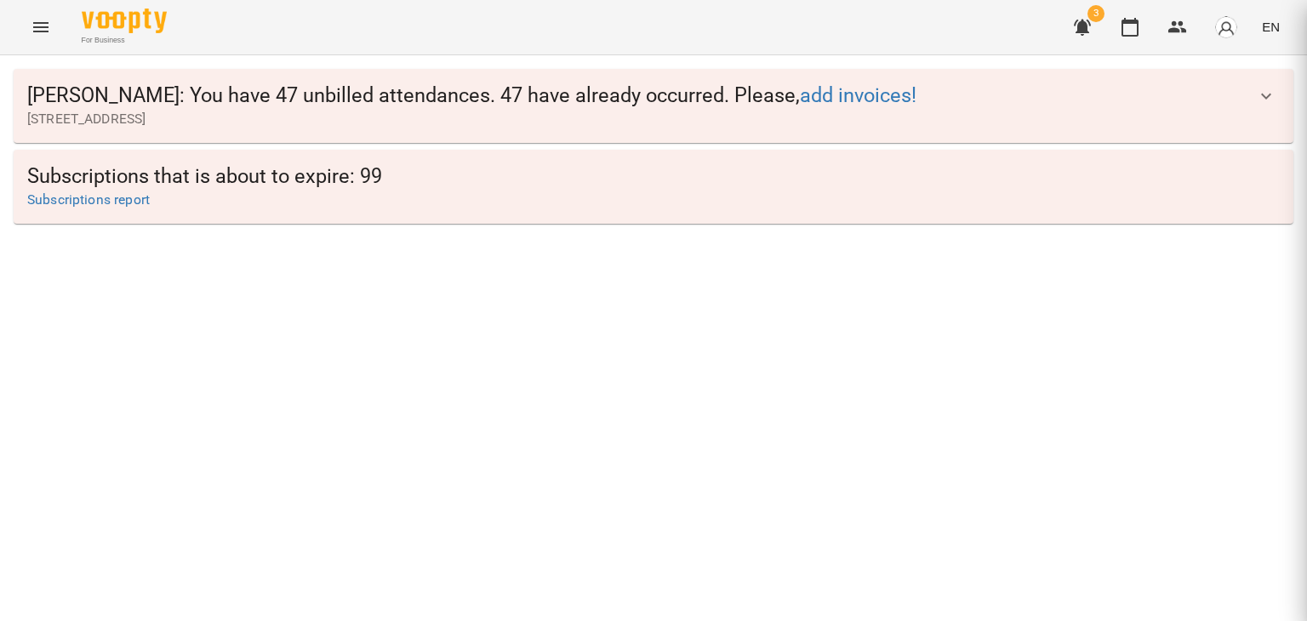
click at [970, 88] on div at bounding box center [653, 310] width 1307 height 621
click at [1168, 32] on icon "button" at bounding box center [1177, 27] width 20 height 20
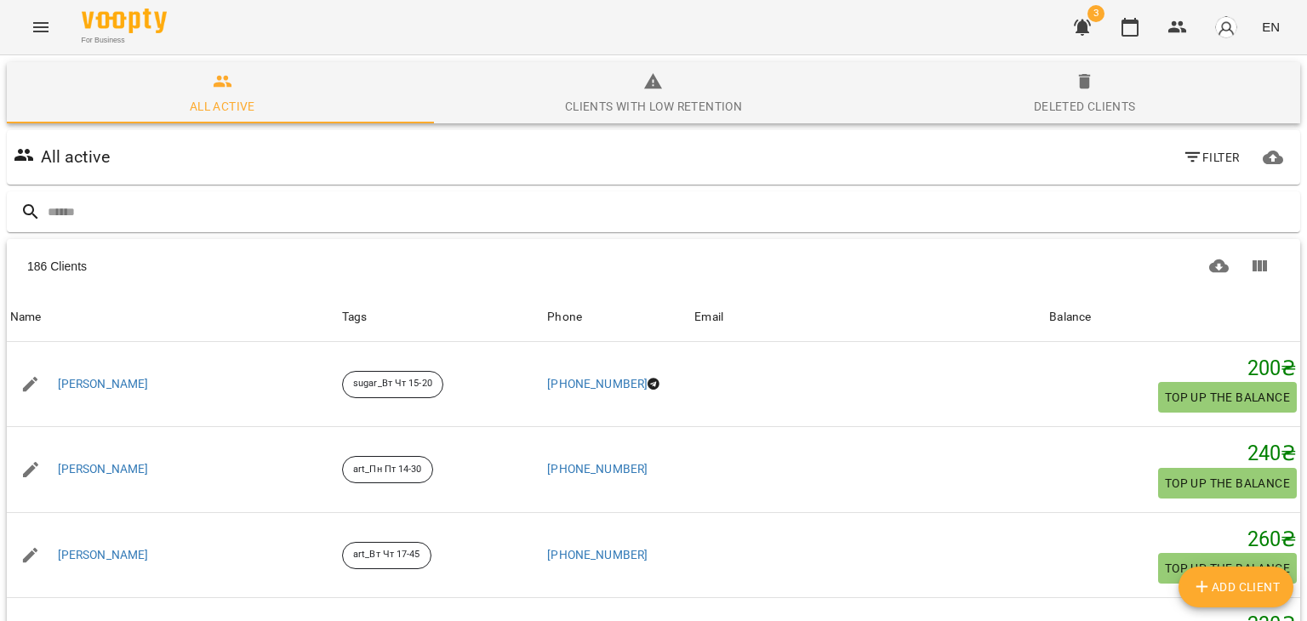
click at [1087, 33] on icon "button" at bounding box center [1082, 27] width 20 height 20
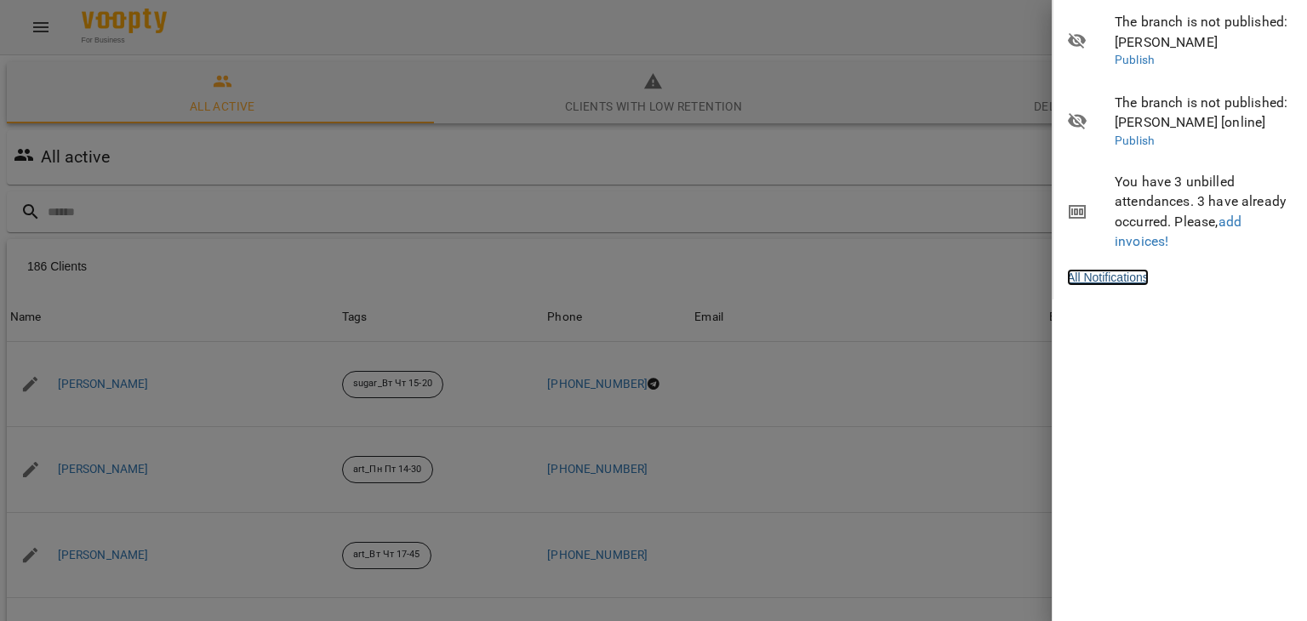
click at [1136, 274] on link "All Notifications" at bounding box center [1108, 277] width 82 height 17
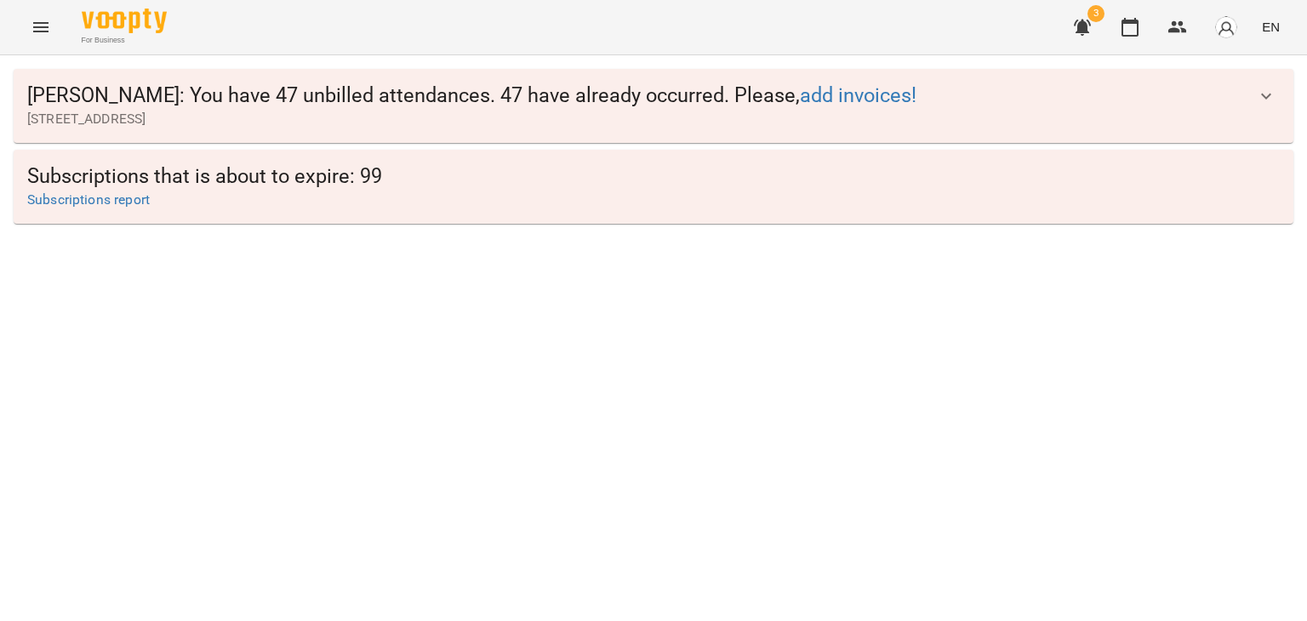
click at [1262, 101] on icon "button" at bounding box center [1266, 96] width 20 height 20
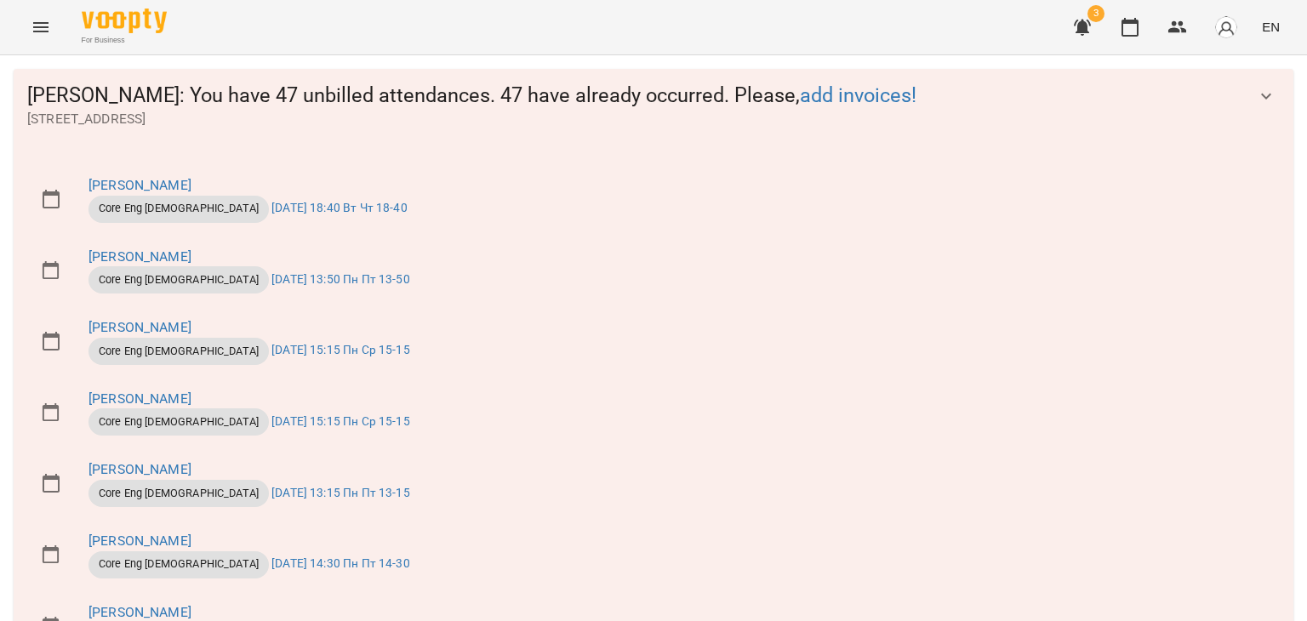
scroll to position [3005, 0]
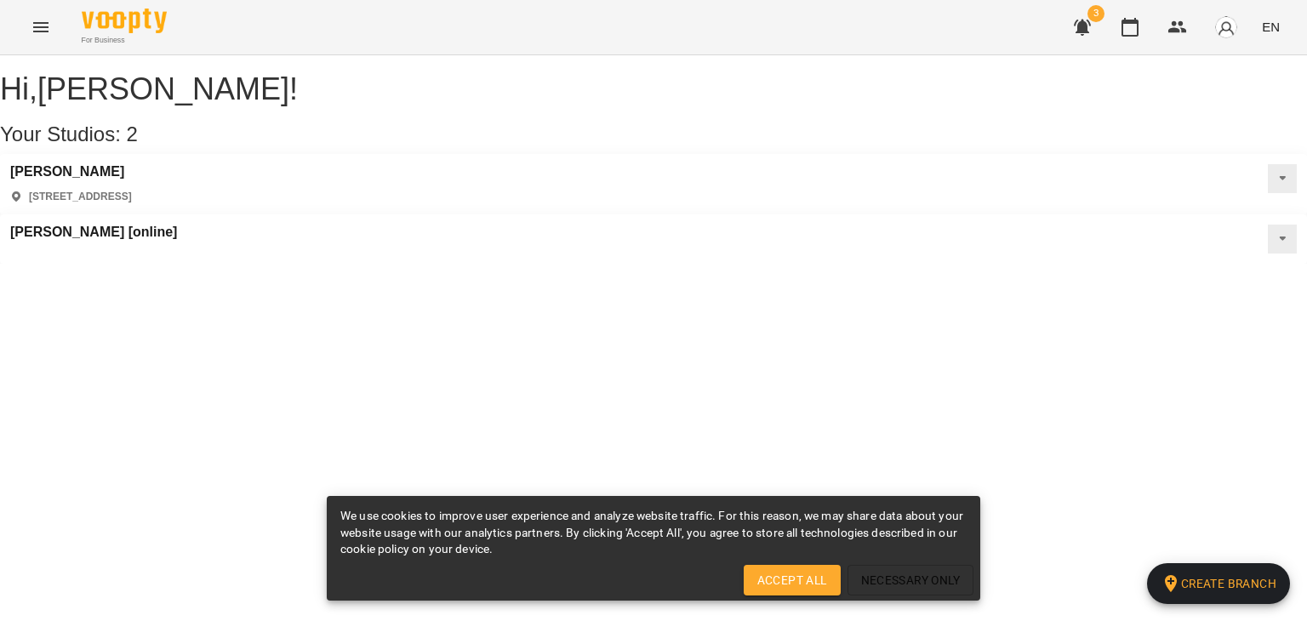
click at [1261, 31] on button "EN" at bounding box center [1270, 26] width 31 height 31
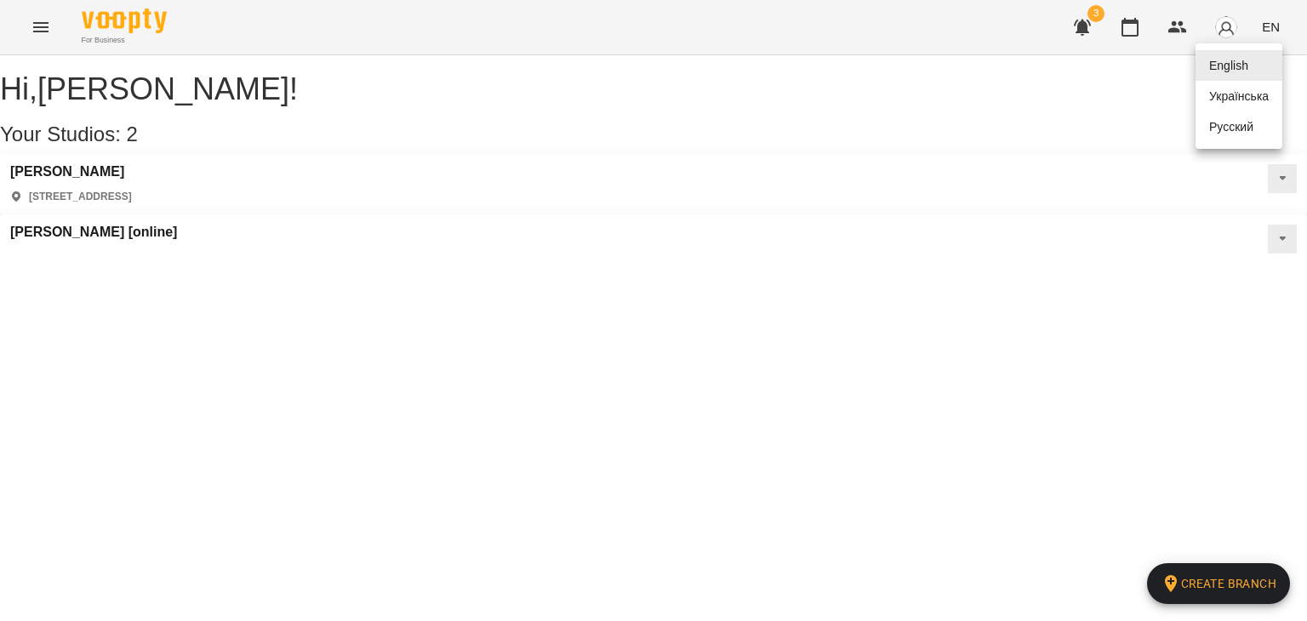
click at [1243, 94] on div "Українська" at bounding box center [1238, 96] width 87 height 31
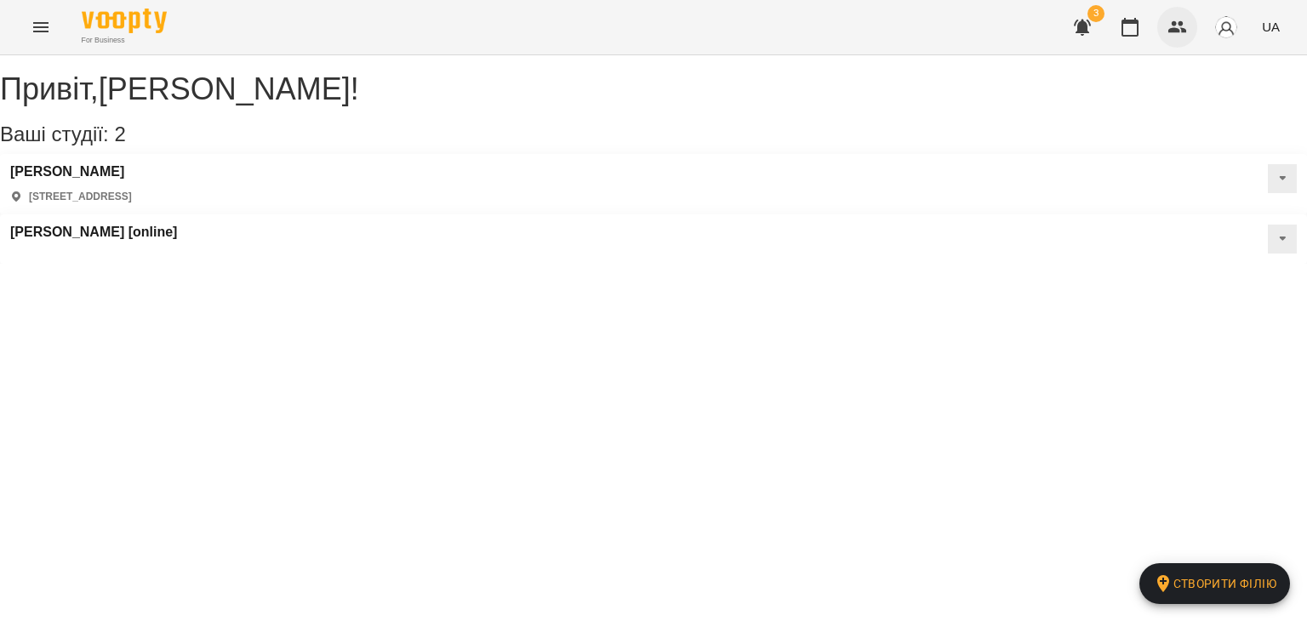
click at [1181, 26] on icon "button" at bounding box center [1177, 27] width 19 height 12
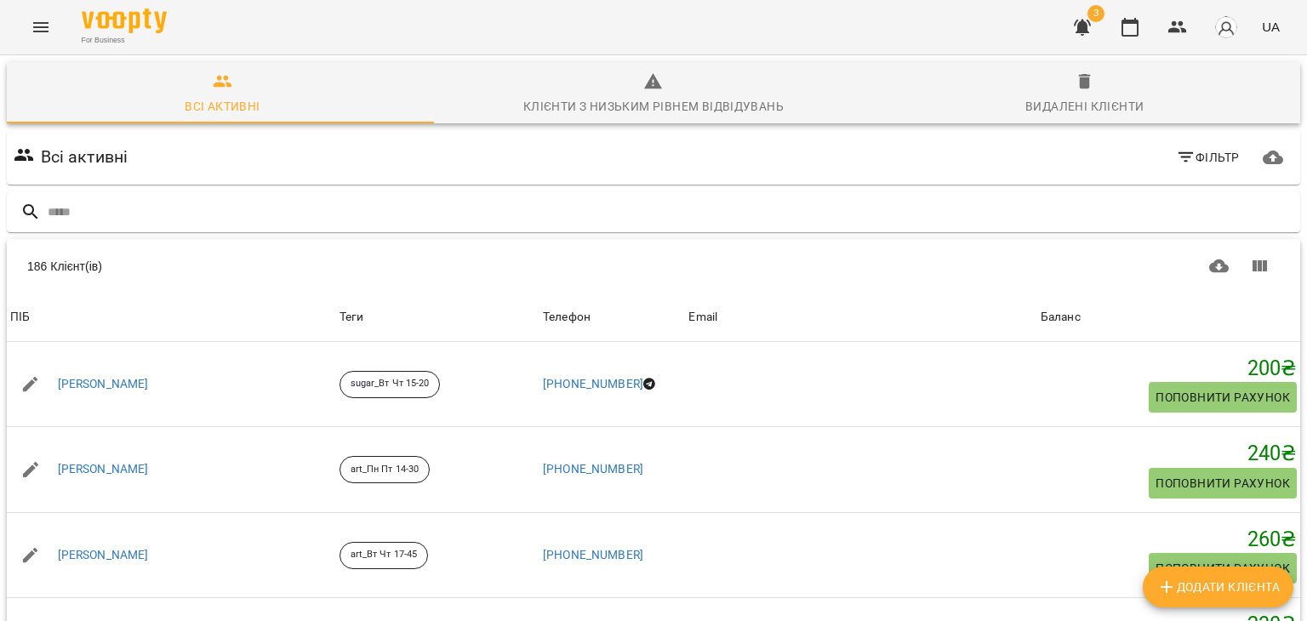
click at [1200, 164] on span "Фільтр" at bounding box center [1208, 157] width 64 height 20
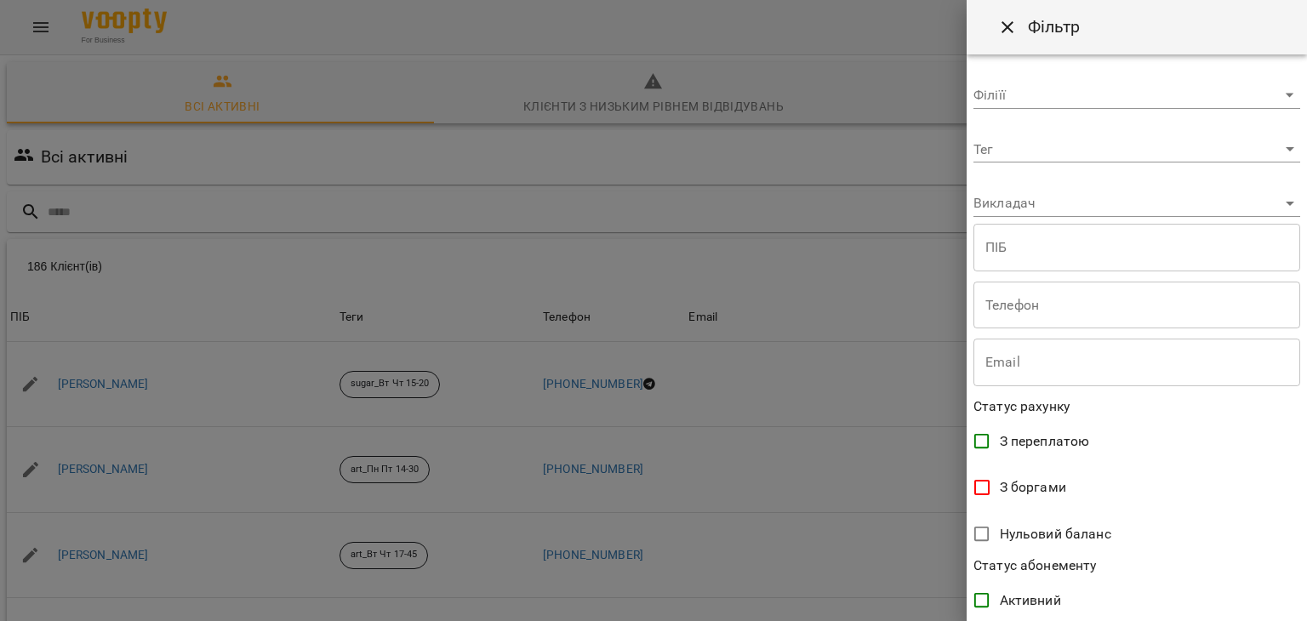
scroll to position [327, 0]
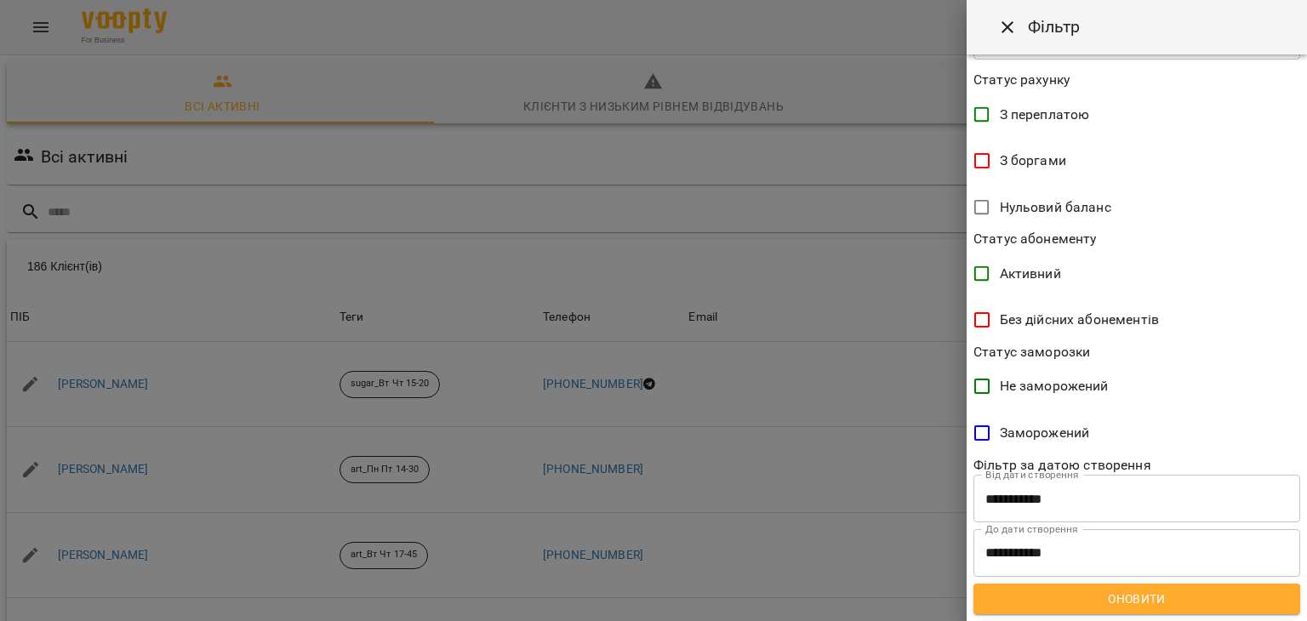
click at [796, 620] on html "For Business 3 UA Всі активні Клієнти з низьким рівнем відвідувань Видалені клі…" at bounding box center [653, 443] width 1307 height 886
click at [670, 559] on div at bounding box center [653, 310] width 1307 height 621
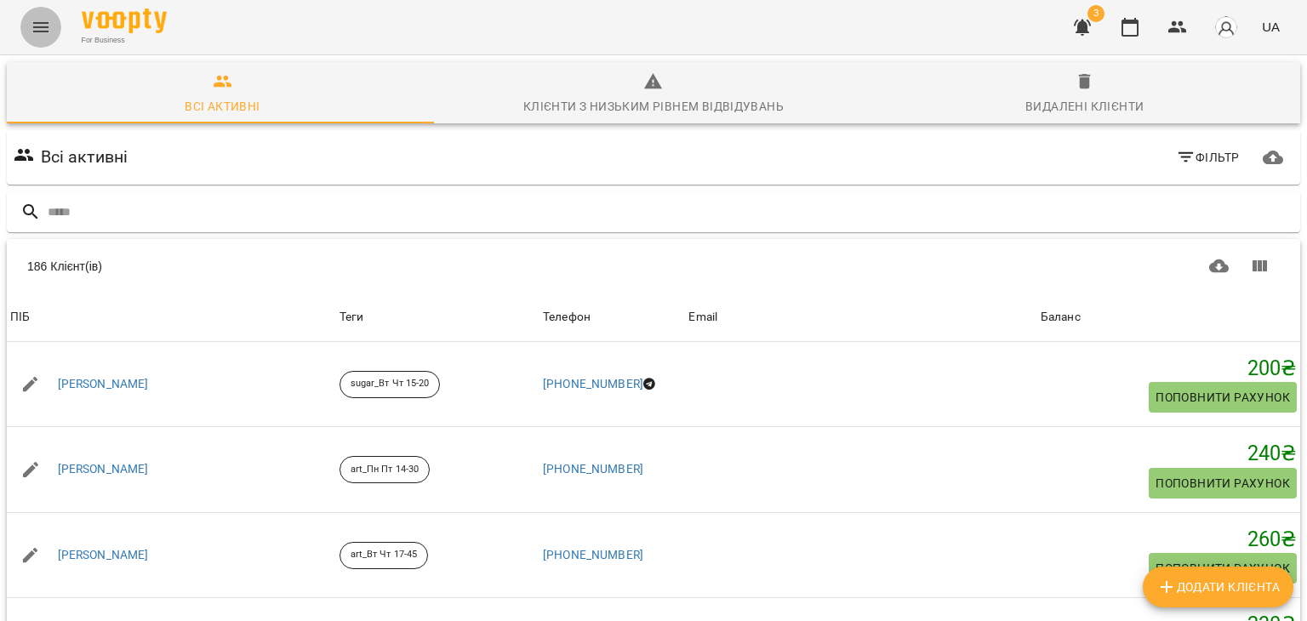
click at [44, 35] on icon "Menu" at bounding box center [41, 27] width 20 height 20
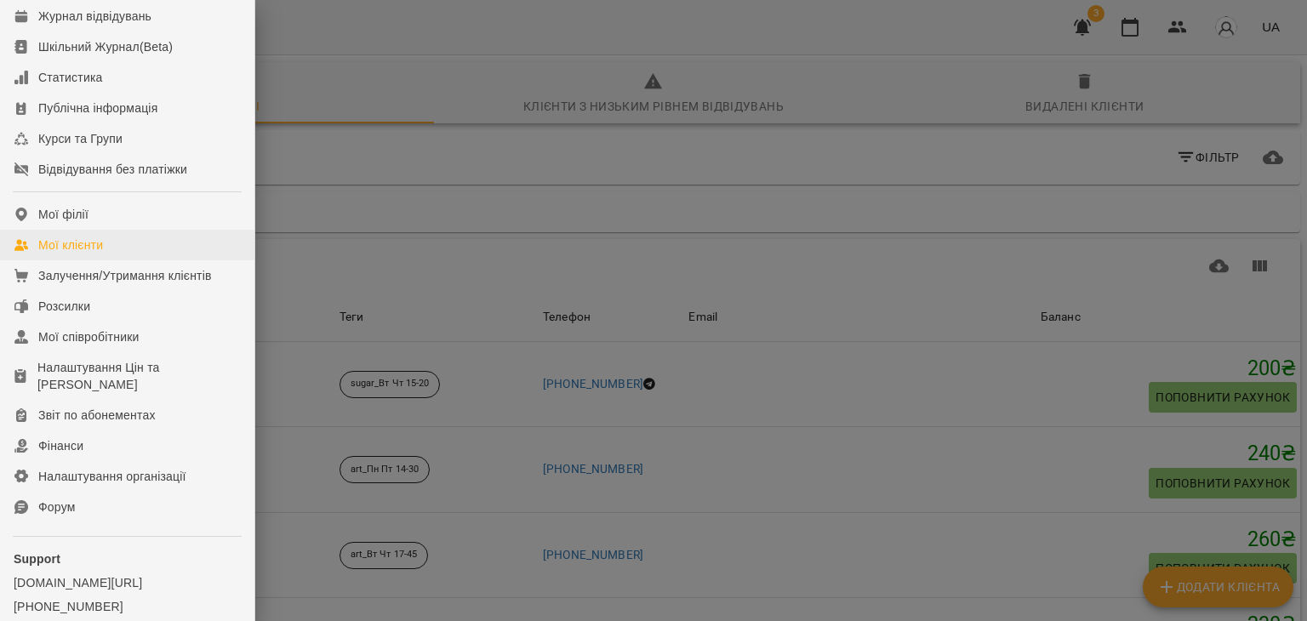
scroll to position [71, 0]
click at [100, 425] on div "Звіт по абонементах" at bounding box center [96, 415] width 117 height 17
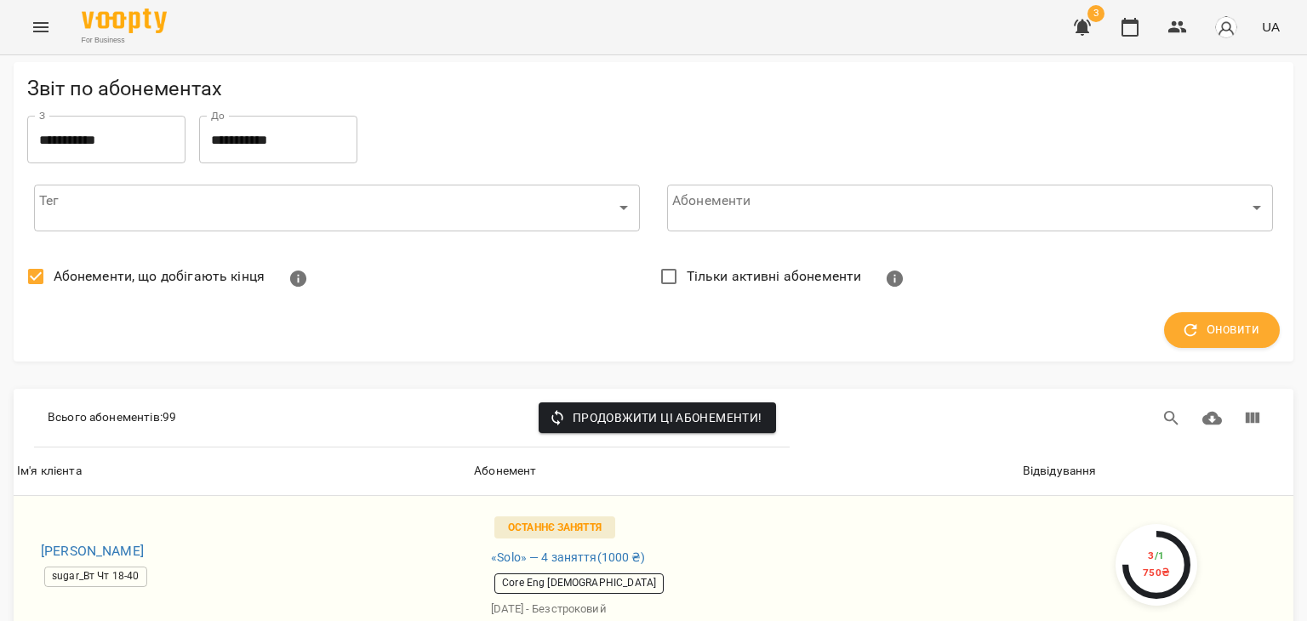
scroll to position [146, 0]
click at [1028, 461] on div "Відвідування" at bounding box center [1060, 471] width 74 height 20
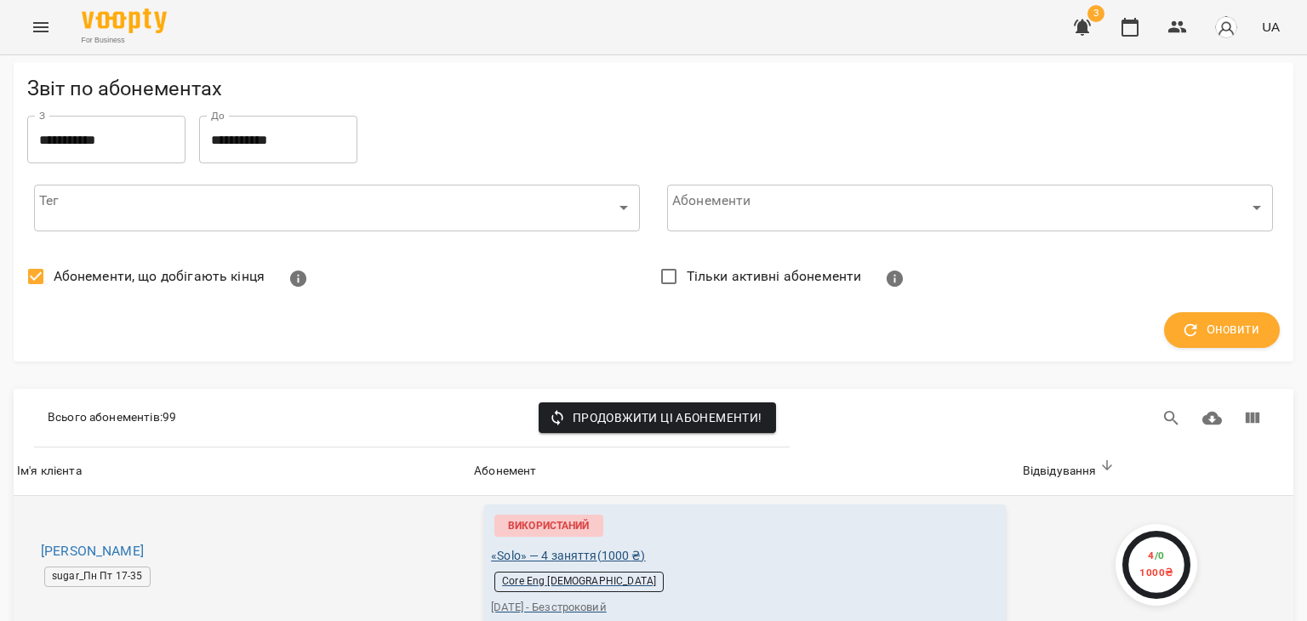
scroll to position [179, 0]
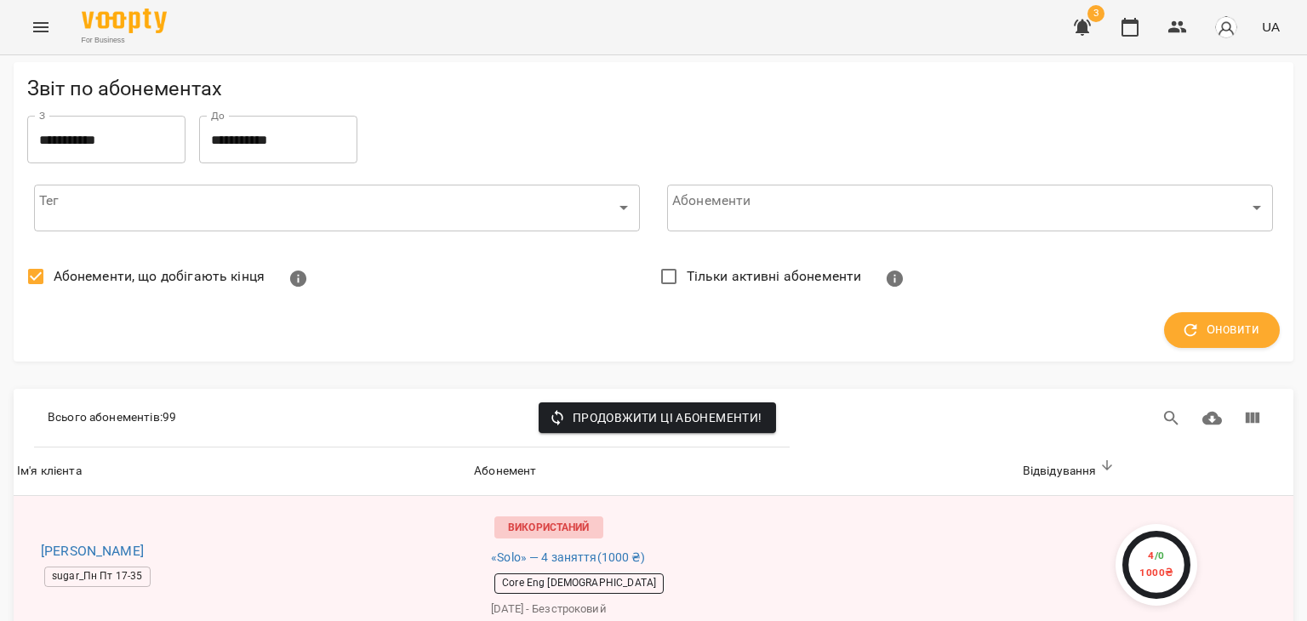
click at [50, 26] on icon "Menu" at bounding box center [41, 27] width 20 height 20
